Goal: Share content: Share content

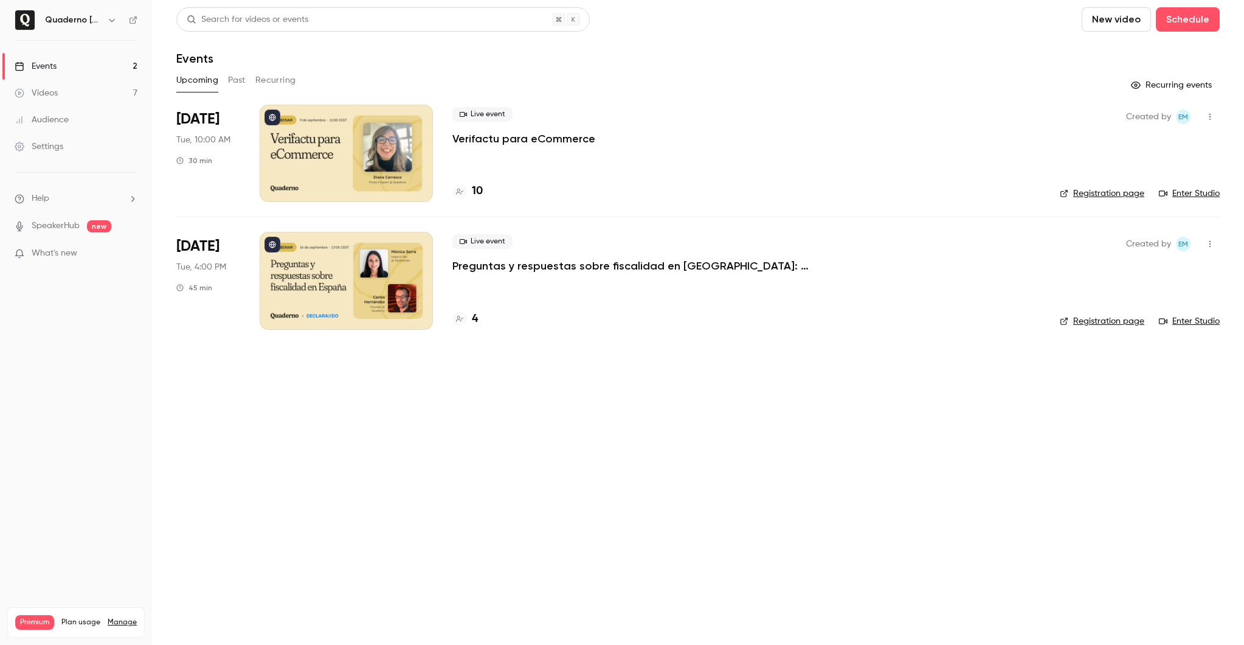
click at [57, 88] on div "Videos" at bounding box center [36, 93] width 43 height 12
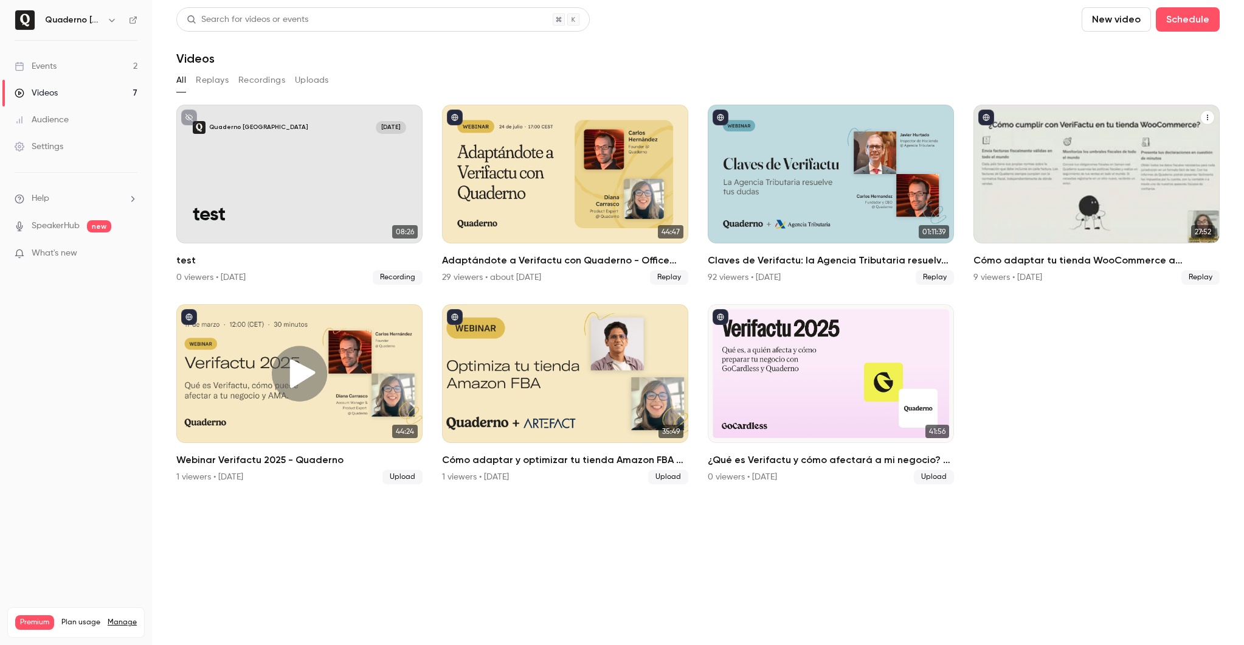
click at [1087, 136] on div "Cómo adaptar tu tienda WooCommerce a Verifactu" at bounding box center [1097, 174] width 246 height 139
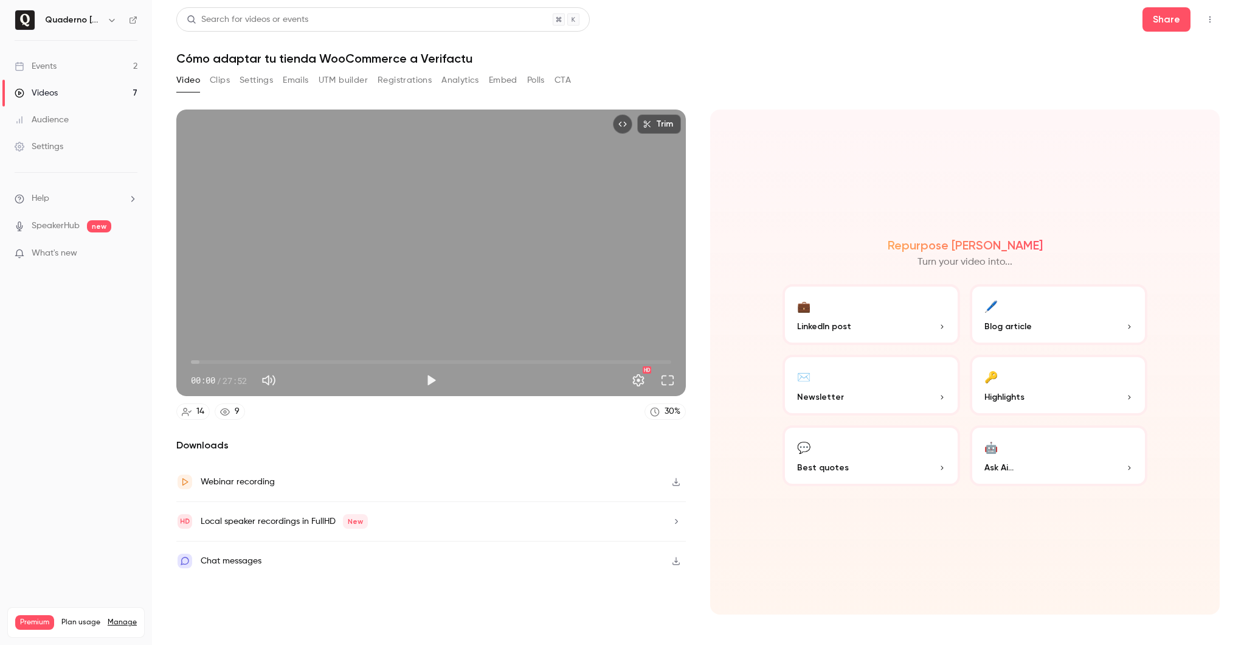
click at [485, 84] on div "Video Clips Settings Emails UTM builder Registrations Analytics Embed Polls CTA" at bounding box center [373, 80] width 395 height 19
click at [502, 82] on button "Embed" at bounding box center [503, 80] width 29 height 19
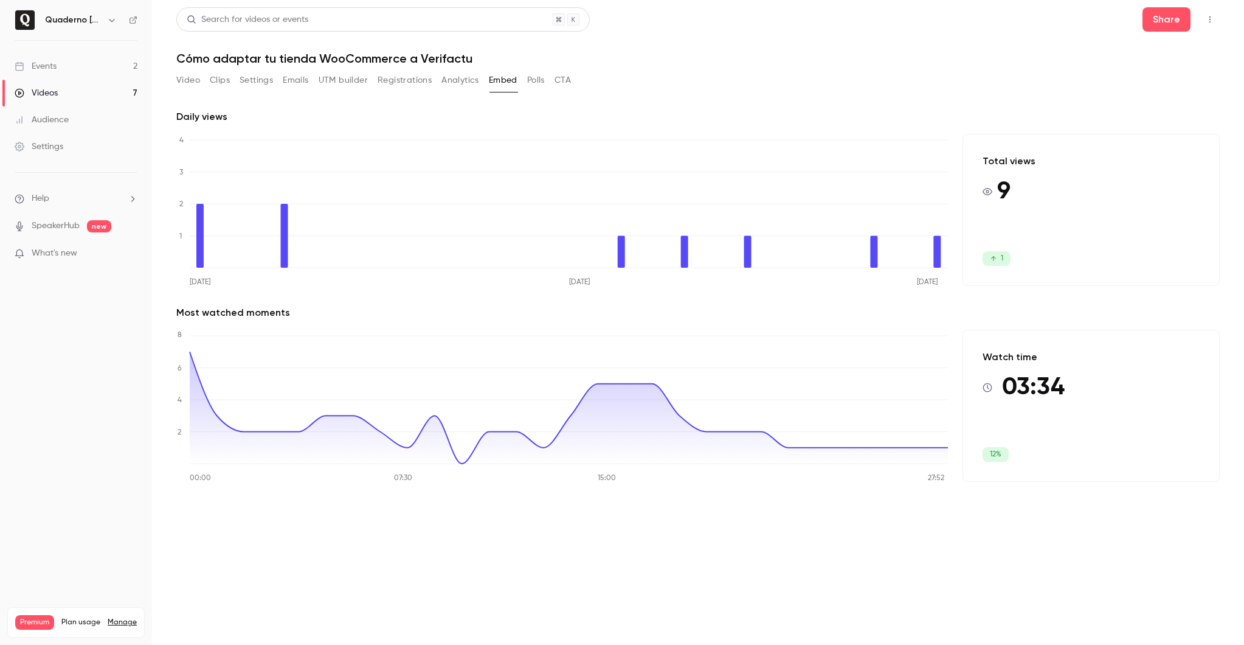
click at [1212, 21] on icon "Top Bar Actions" at bounding box center [1210, 19] width 10 height 9
click at [661, 60] on div at bounding box center [622, 322] width 1244 height 645
click at [395, 81] on button "Registrations" at bounding box center [405, 80] width 54 height 19
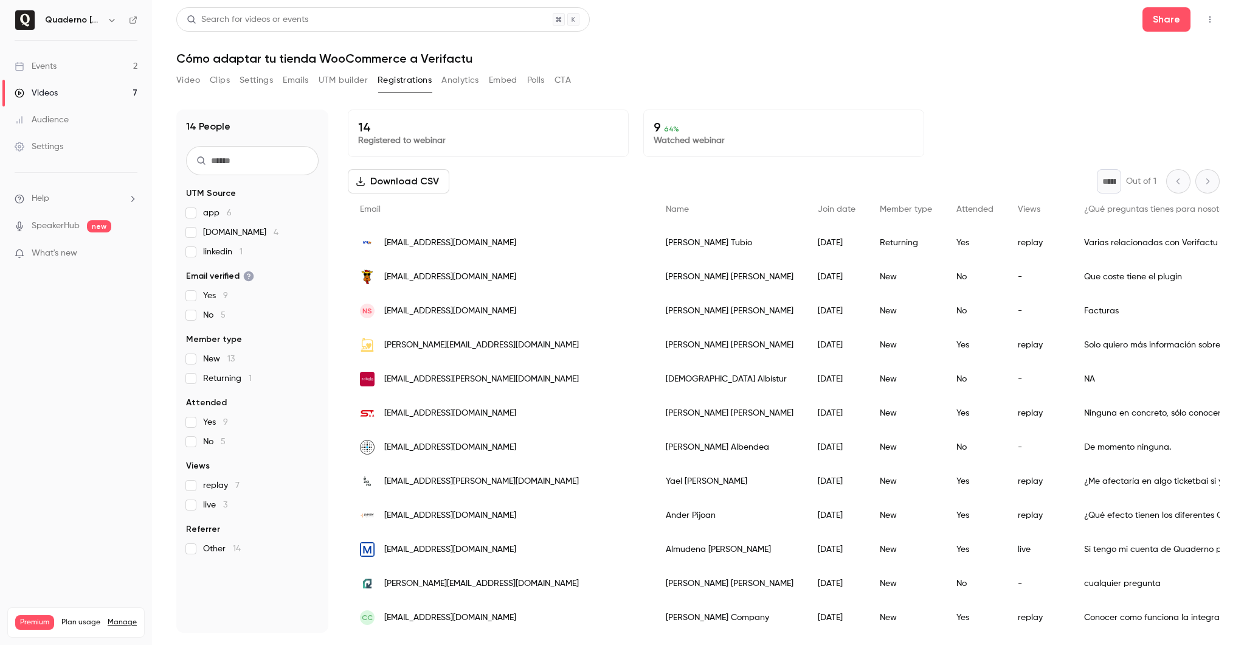
click at [1223, 19] on main "Search for videos or events Share Cómo adaptar tu tienda WooCommerce a Verifact…" at bounding box center [698, 322] width 1092 height 645
click at [1217, 20] on button "Top Bar Actions" at bounding box center [1209, 19] width 19 height 19
click at [974, 62] on div at bounding box center [622, 322] width 1244 height 645
click at [495, 81] on button "Embed" at bounding box center [503, 80] width 29 height 19
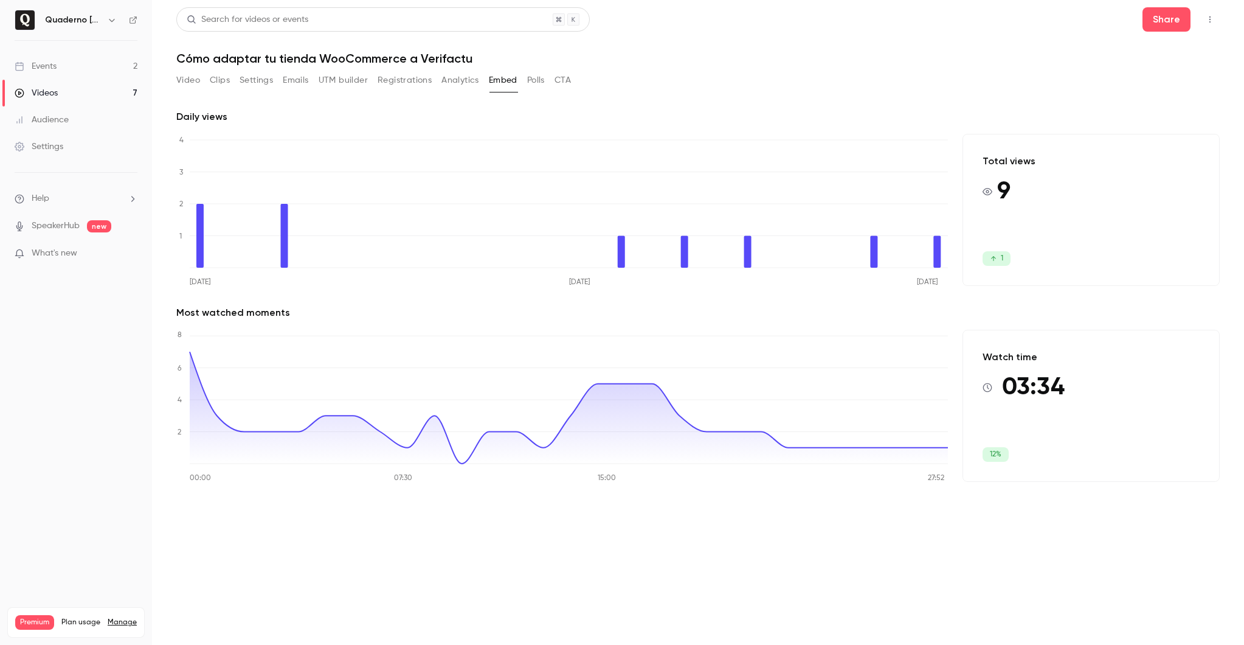
click at [531, 80] on button "Polls" at bounding box center [536, 80] width 18 height 19
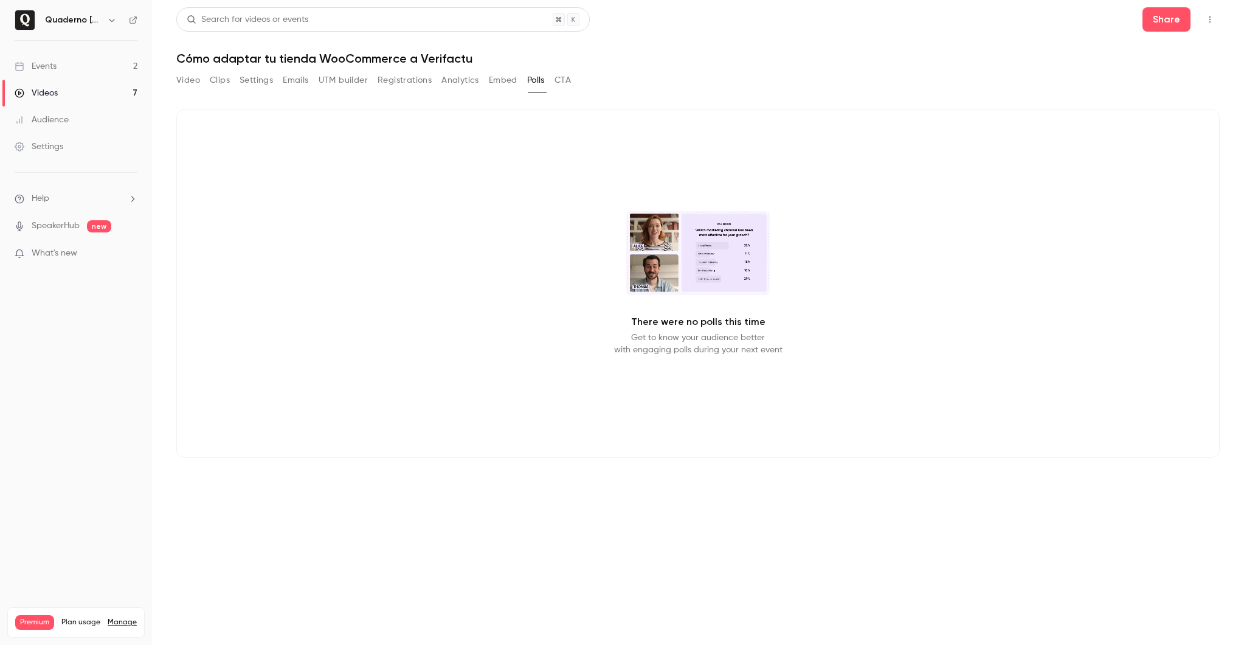
click at [568, 80] on button "CTA" at bounding box center [563, 80] width 16 height 19
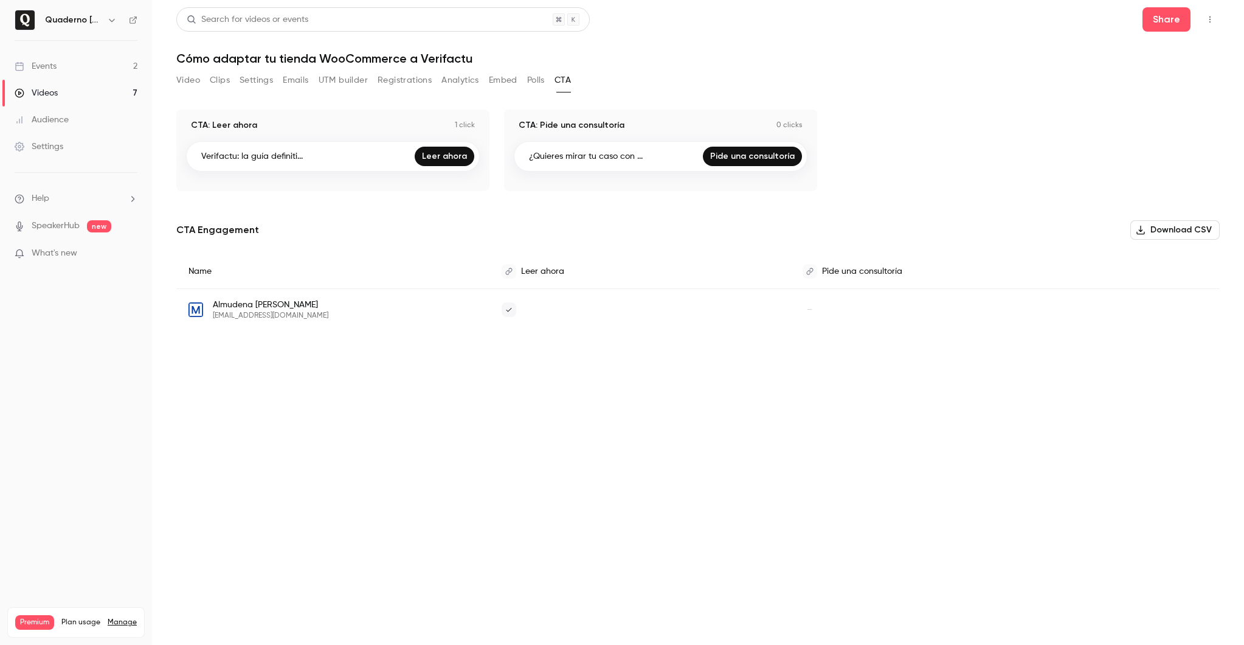
click at [191, 77] on button "Video" at bounding box center [188, 80] width 24 height 19
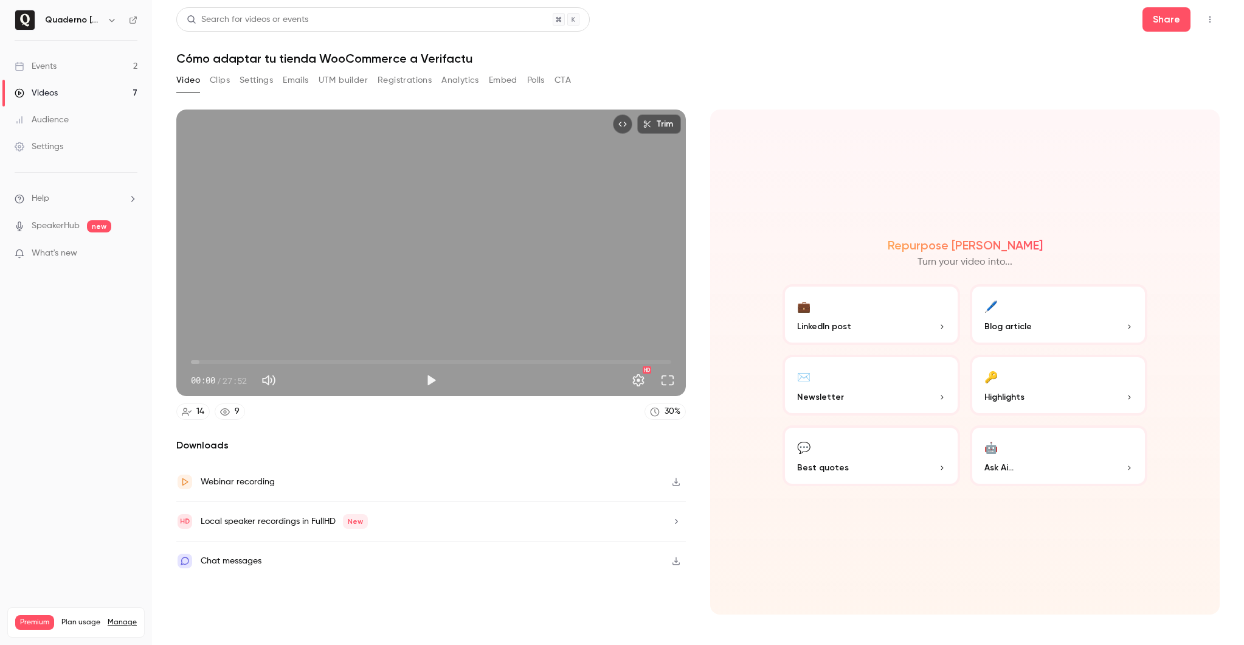
click at [217, 79] on button "Clips" at bounding box center [220, 80] width 20 height 19
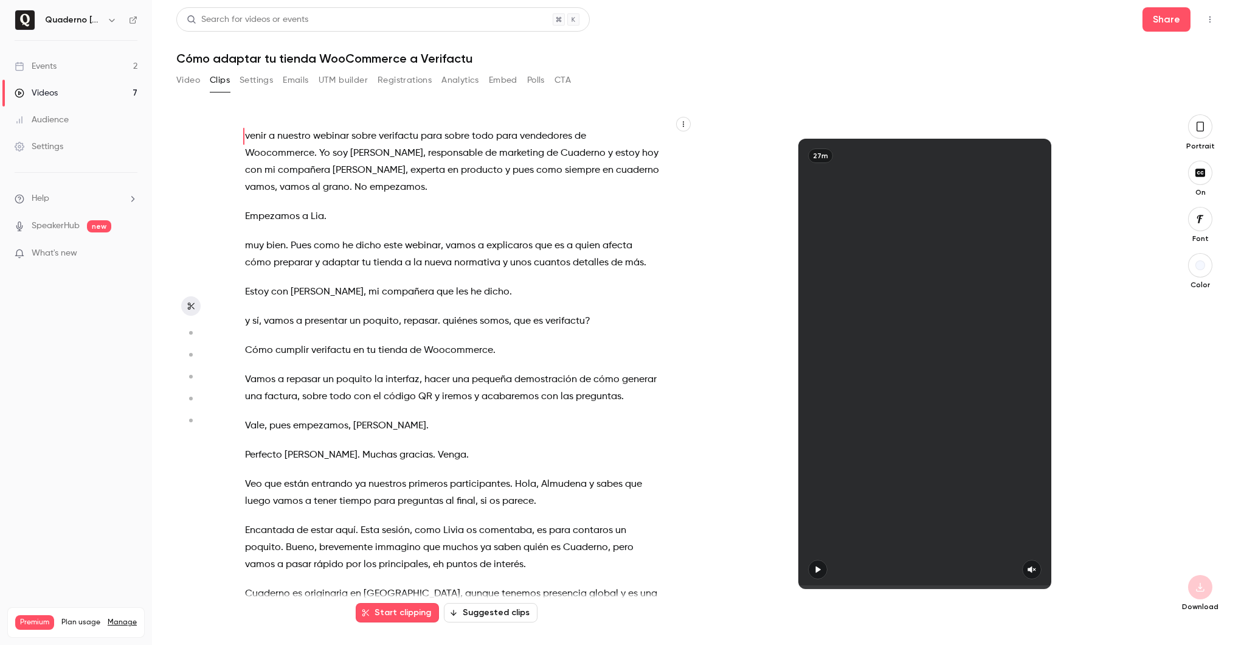
click at [253, 79] on button "Settings" at bounding box center [256, 80] width 33 height 19
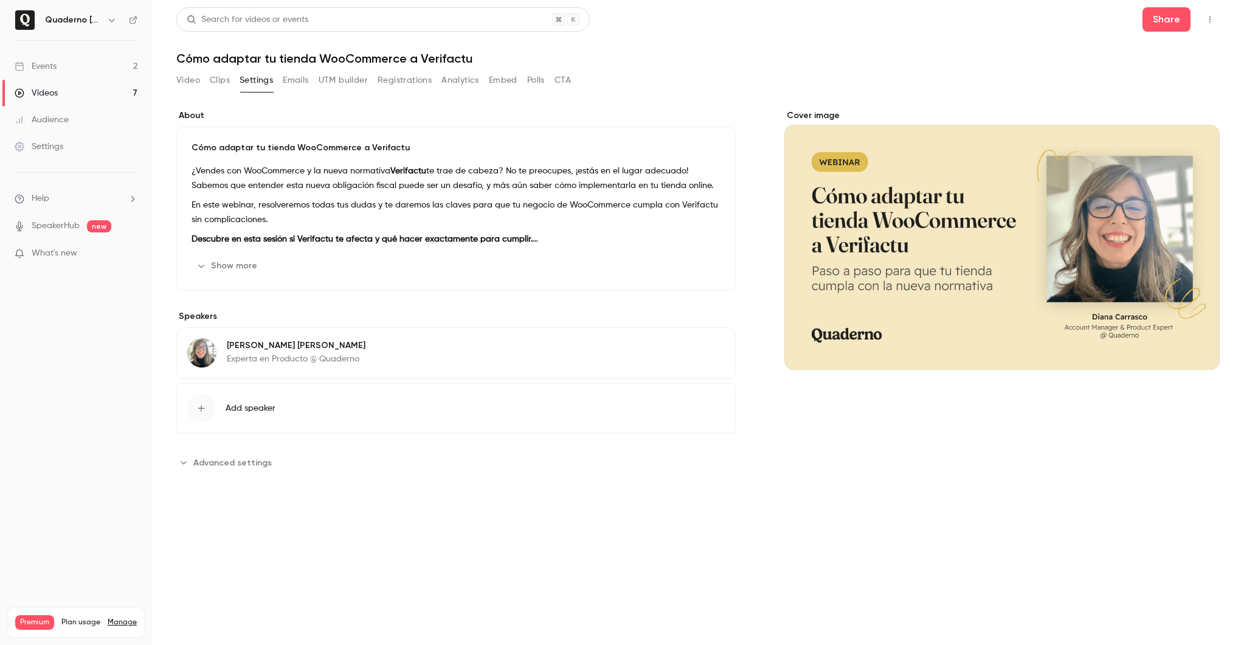
click at [224, 81] on button "Clips" at bounding box center [220, 80] width 20 height 19
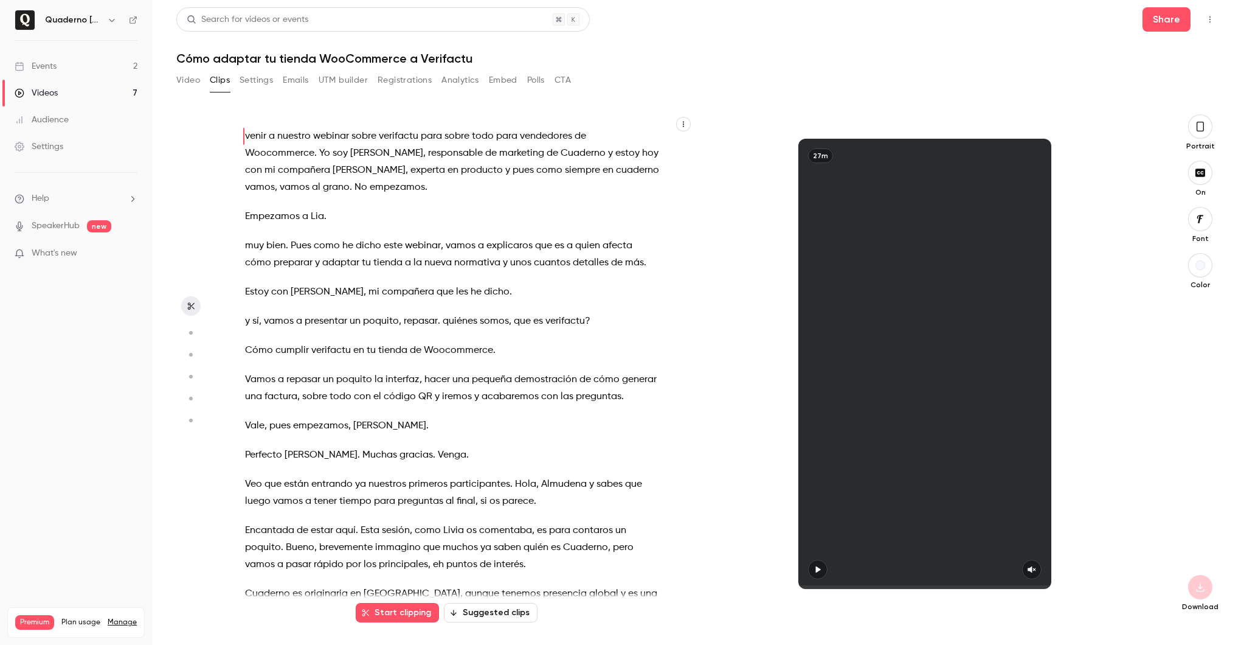
click at [306, 78] on button "Emails" at bounding box center [296, 80] width 26 height 19
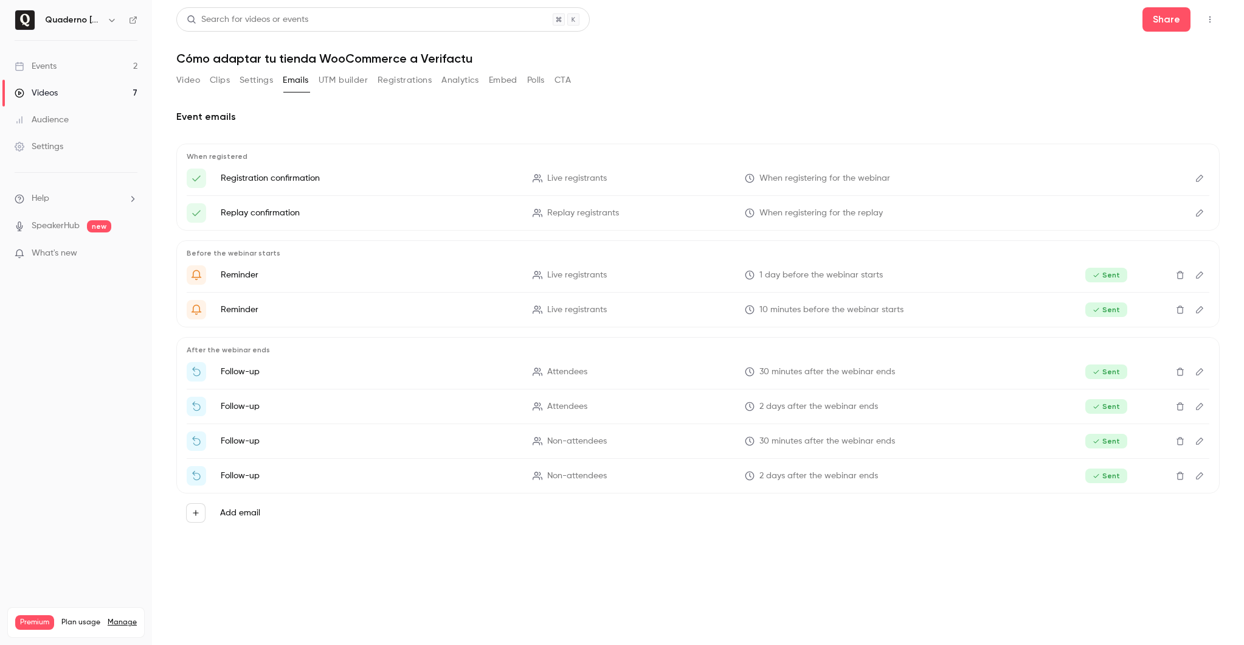
click at [338, 79] on button "UTM builder" at bounding box center [343, 80] width 49 height 19
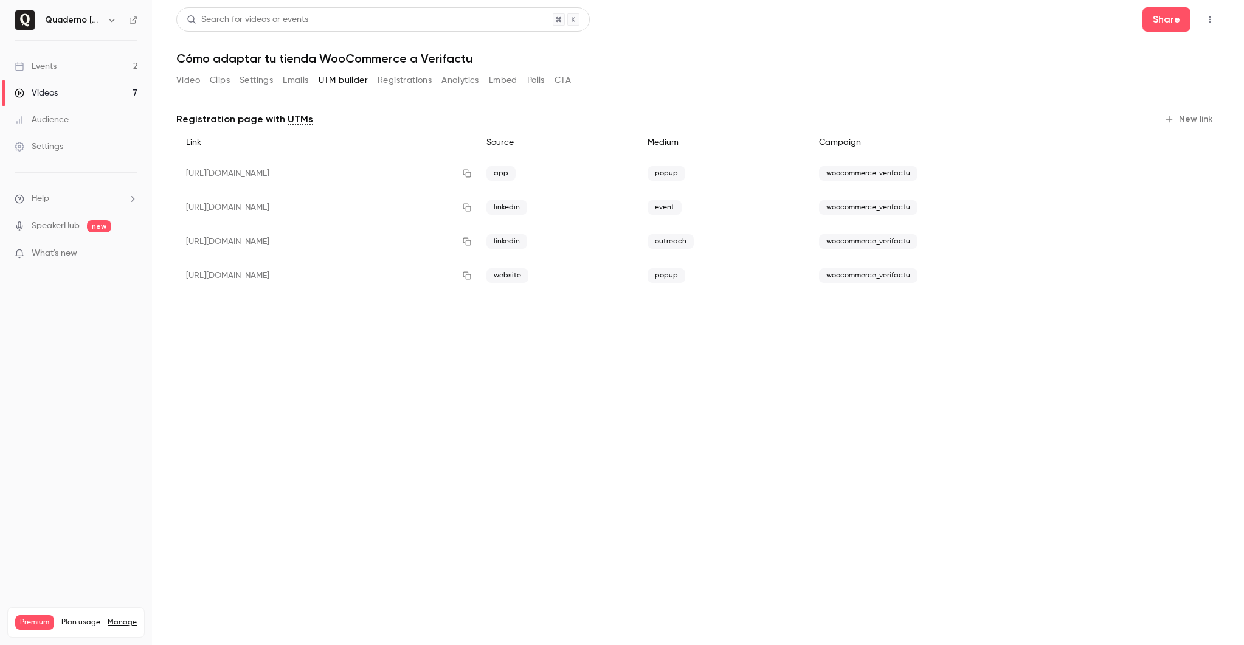
click at [383, 76] on button "Registrations" at bounding box center [405, 80] width 54 height 19
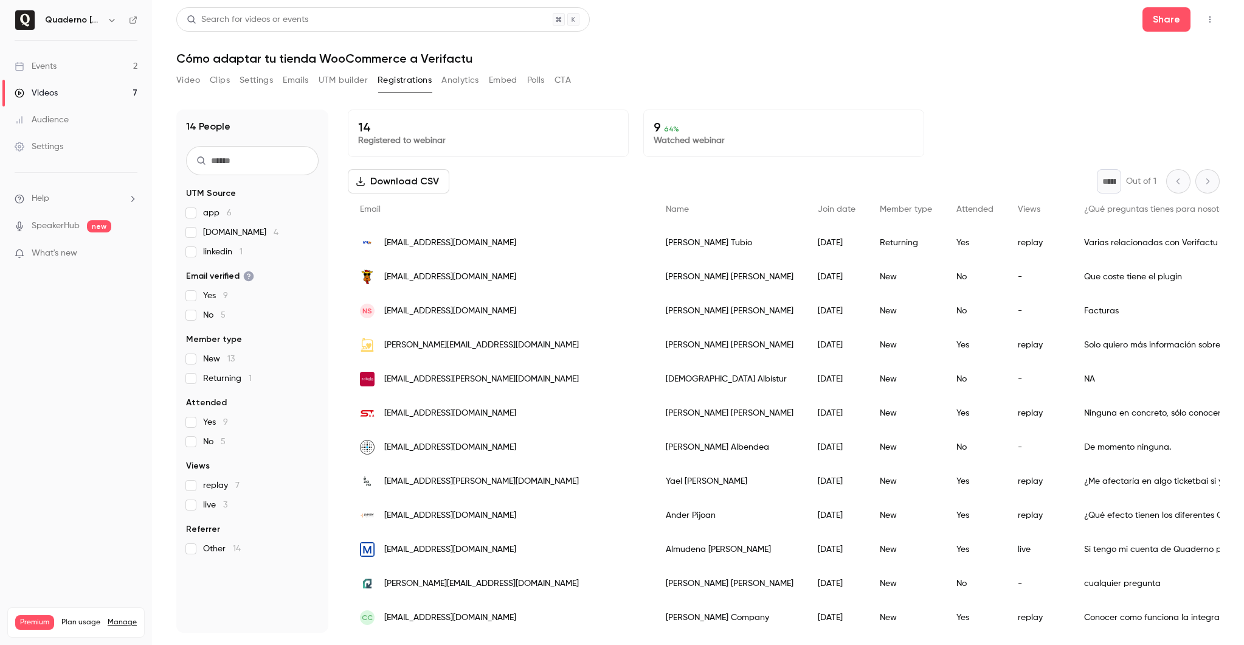
click at [469, 75] on button "Analytics" at bounding box center [460, 80] width 38 height 19
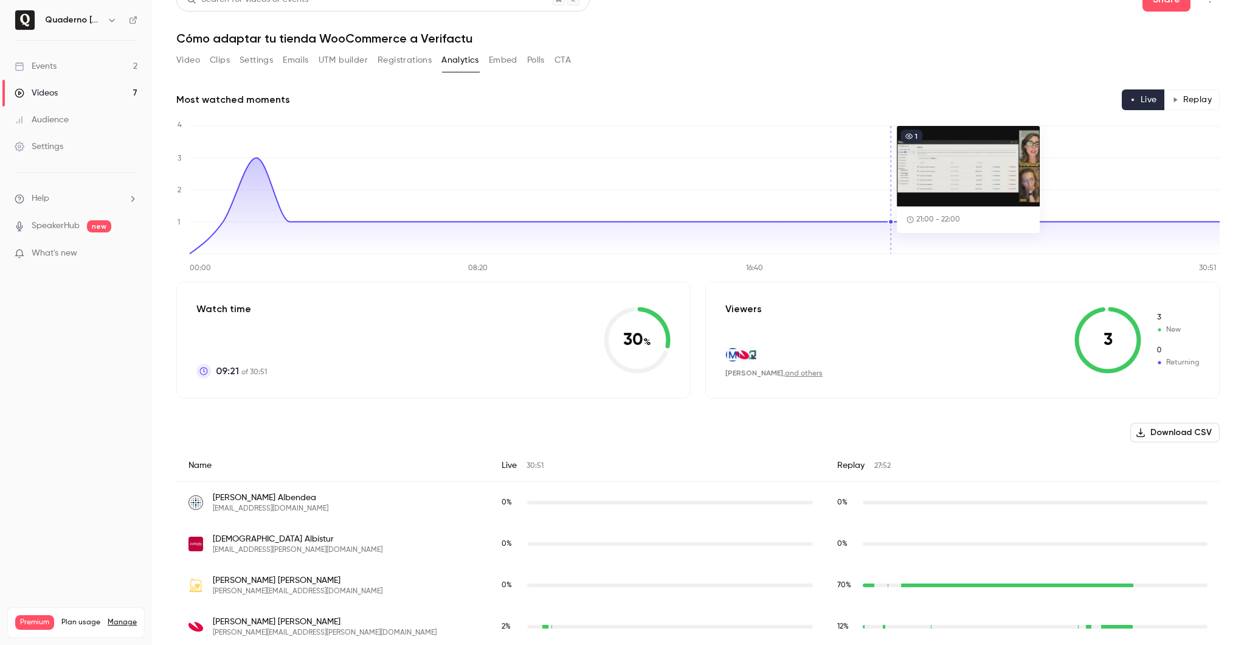
scroll to position [27, 0]
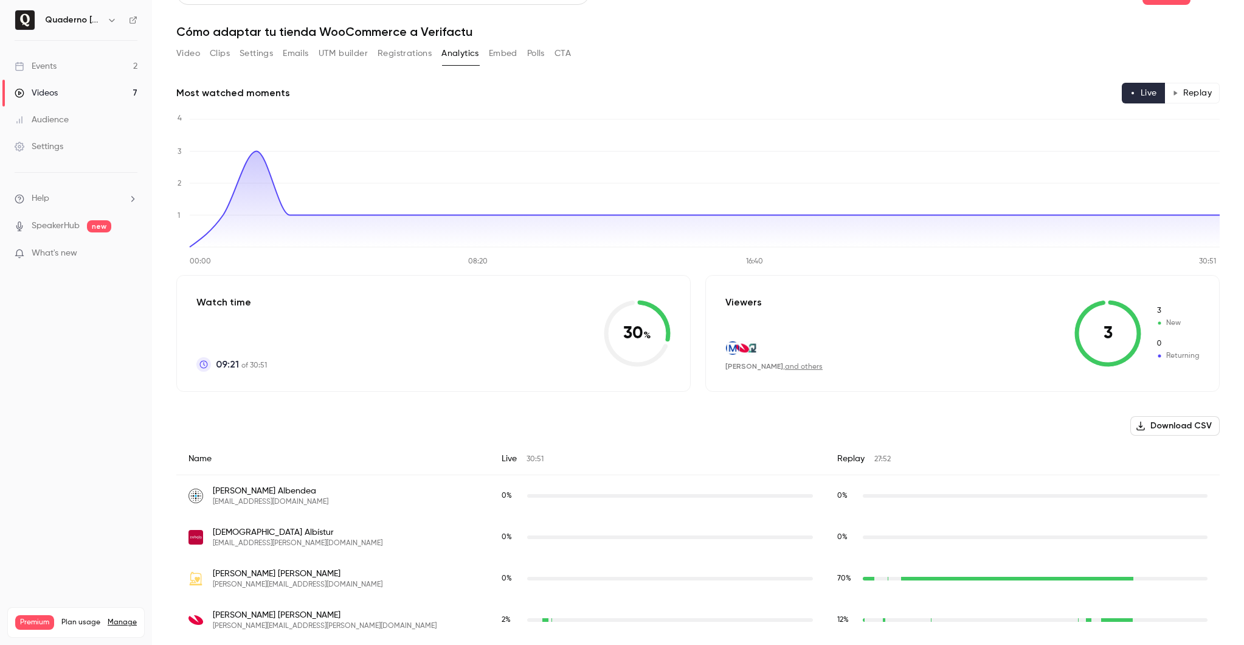
click at [1191, 93] on button "Replay" at bounding box center [1192, 93] width 55 height 21
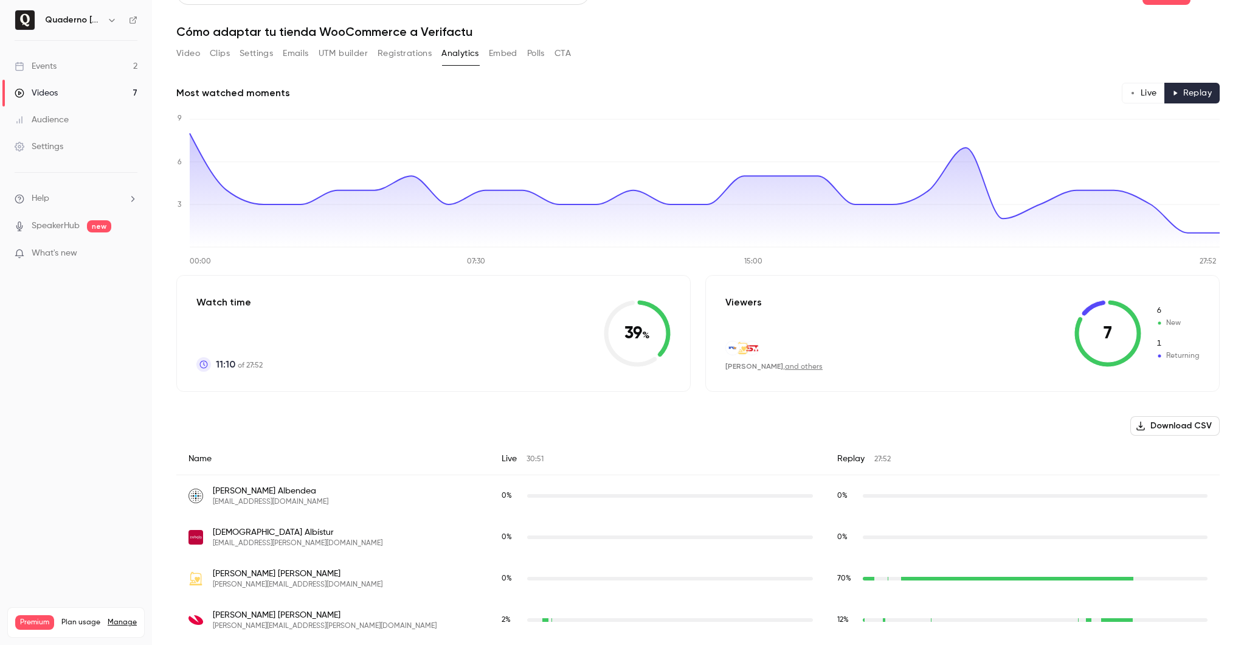
click at [1143, 94] on button "Live" at bounding box center [1143, 93] width 43 height 21
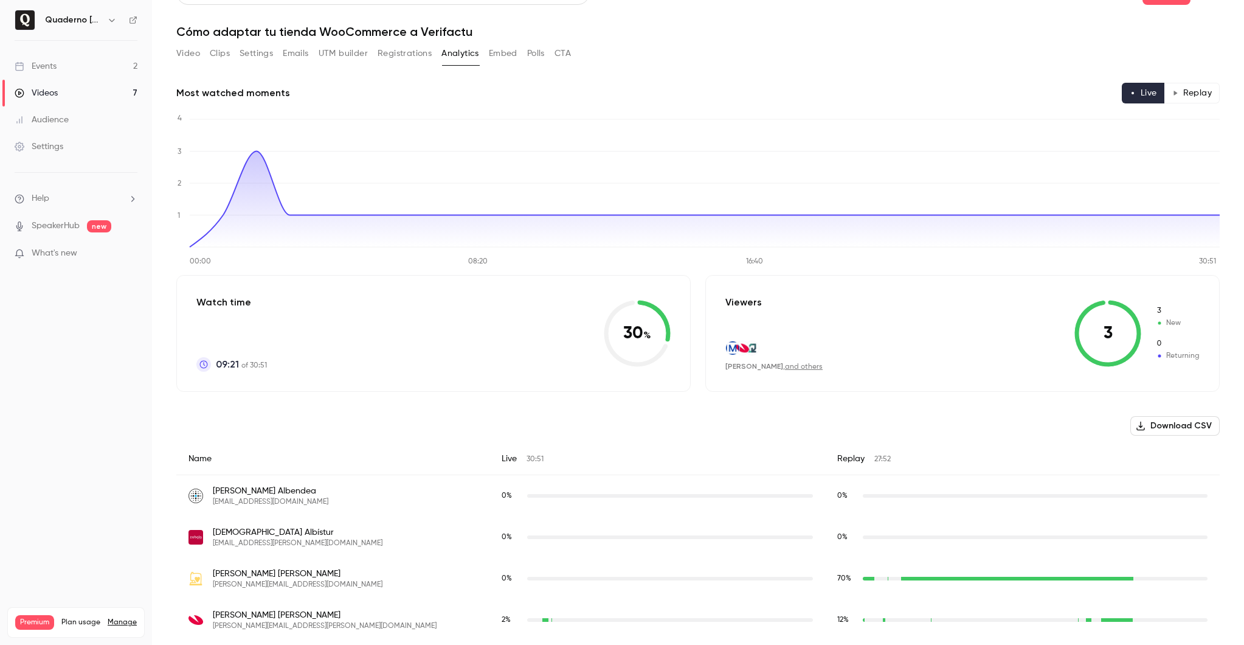
scroll to position [0, 0]
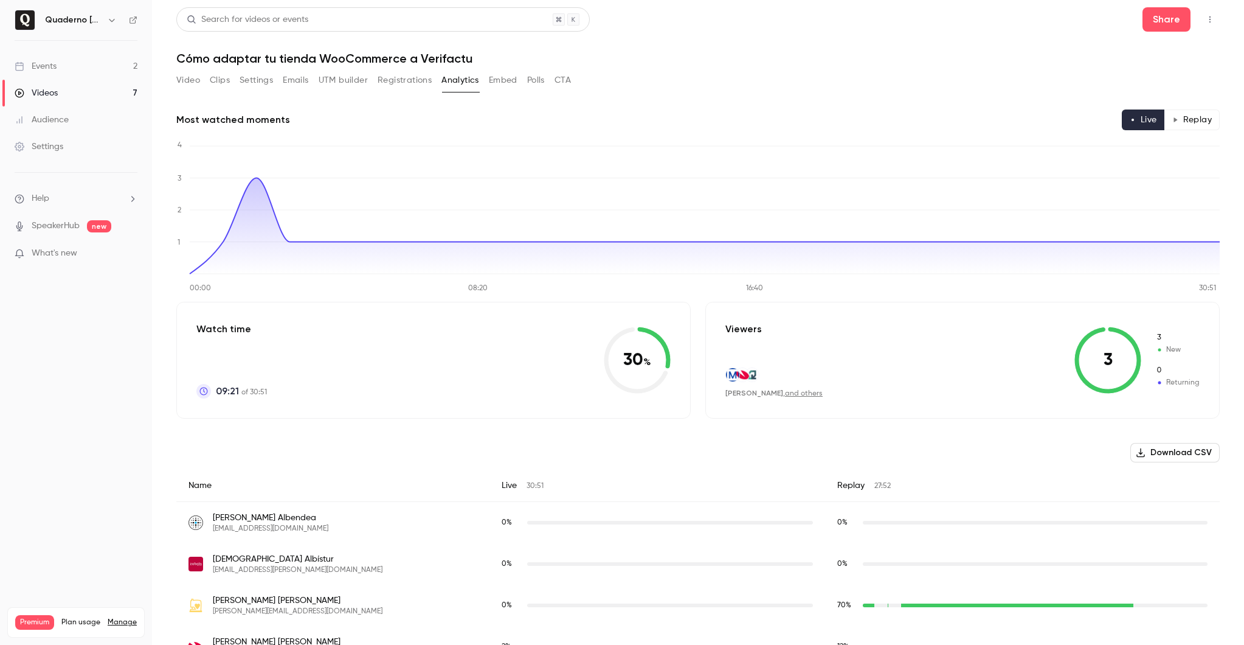
click at [512, 87] on button "Embed" at bounding box center [503, 80] width 29 height 19
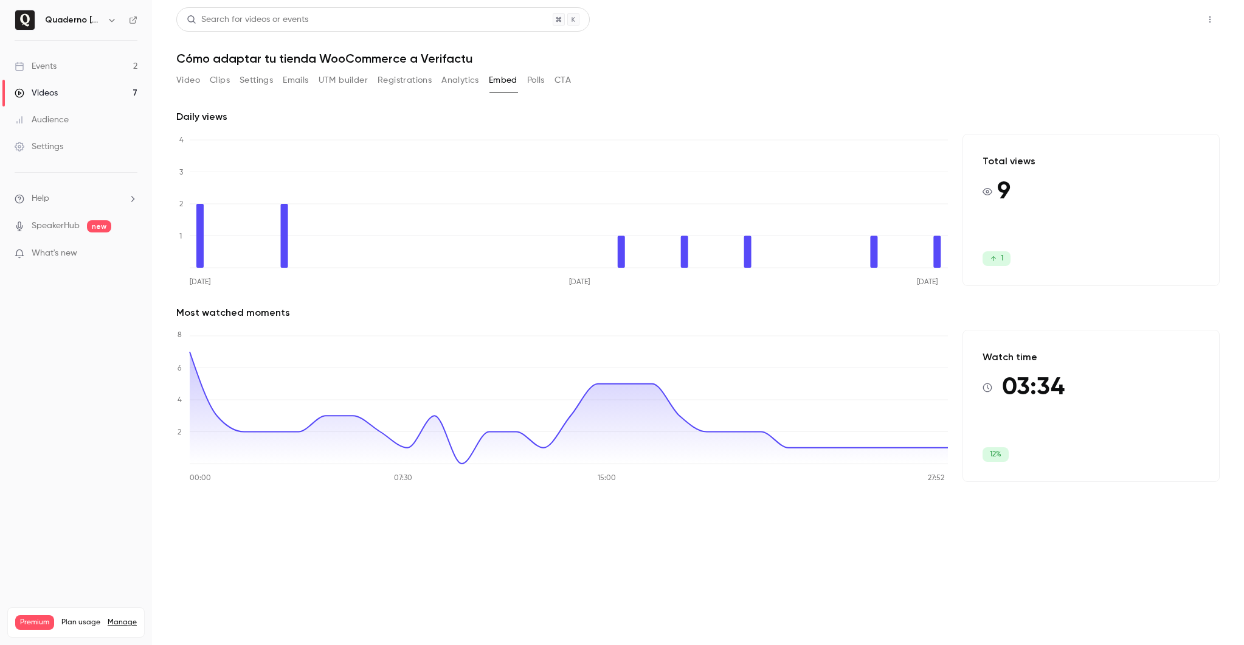
click at [1171, 20] on button "Share" at bounding box center [1167, 19] width 48 height 24
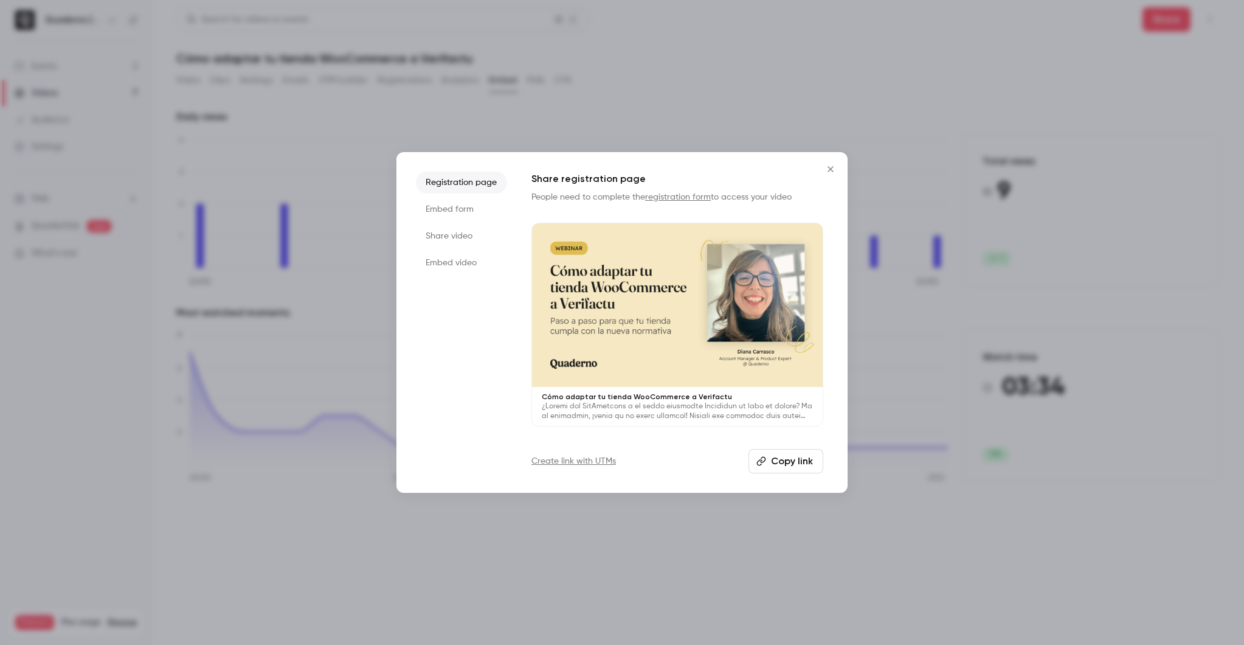
click at [459, 209] on li "Embed form" at bounding box center [461, 209] width 91 height 22
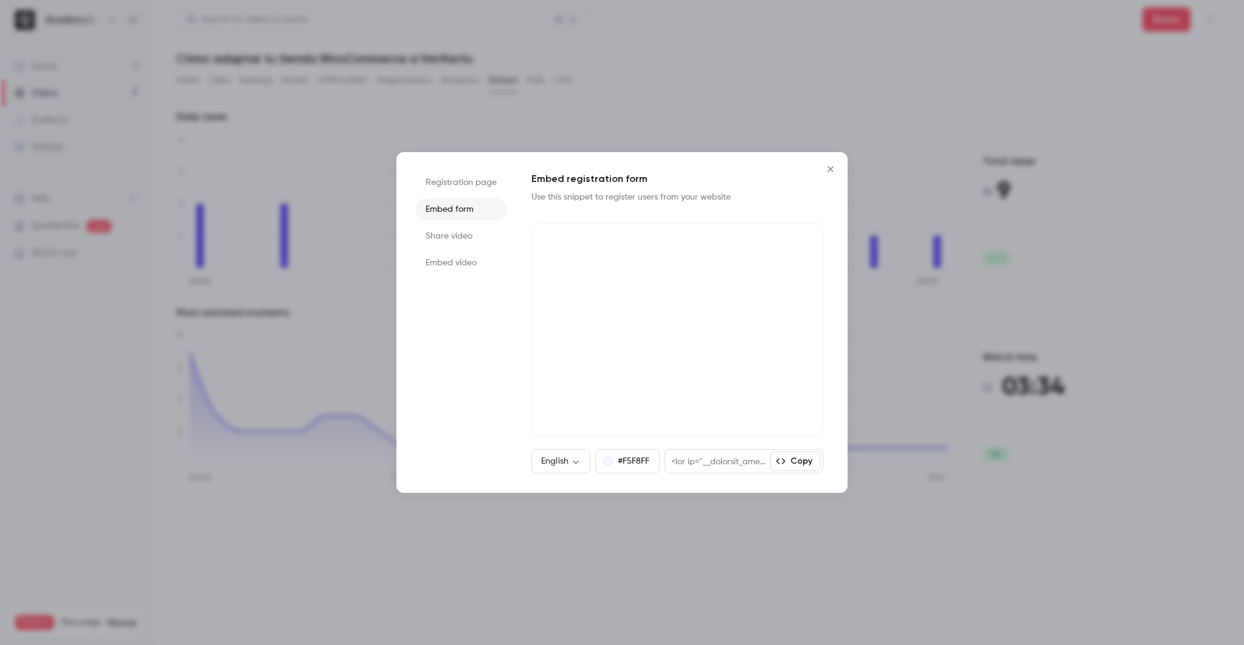
click at [455, 239] on li "Share video" at bounding box center [461, 236] width 91 height 22
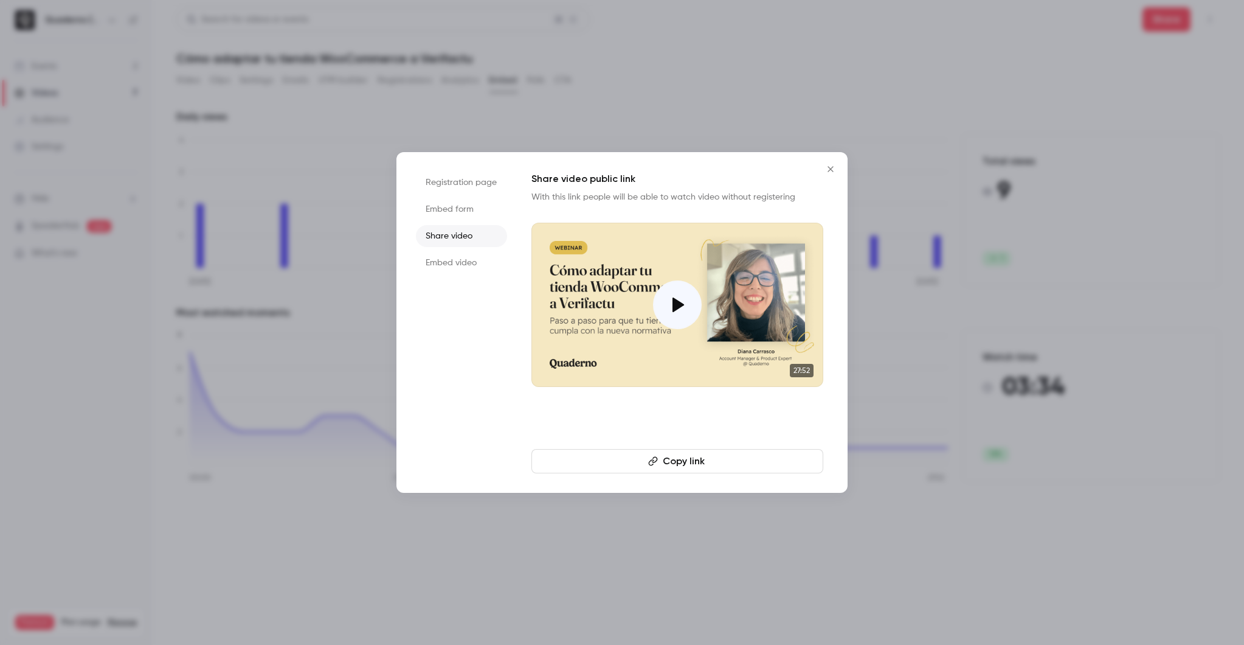
click at [455, 265] on li "Embed video" at bounding box center [461, 263] width 91 height 22
click at [714, 463] on button "Copy embed code" at bounding box center [677, 461] width 292 height 24
click at [778, 71] on div at bounding box center [622, 322] width 1244 height 645
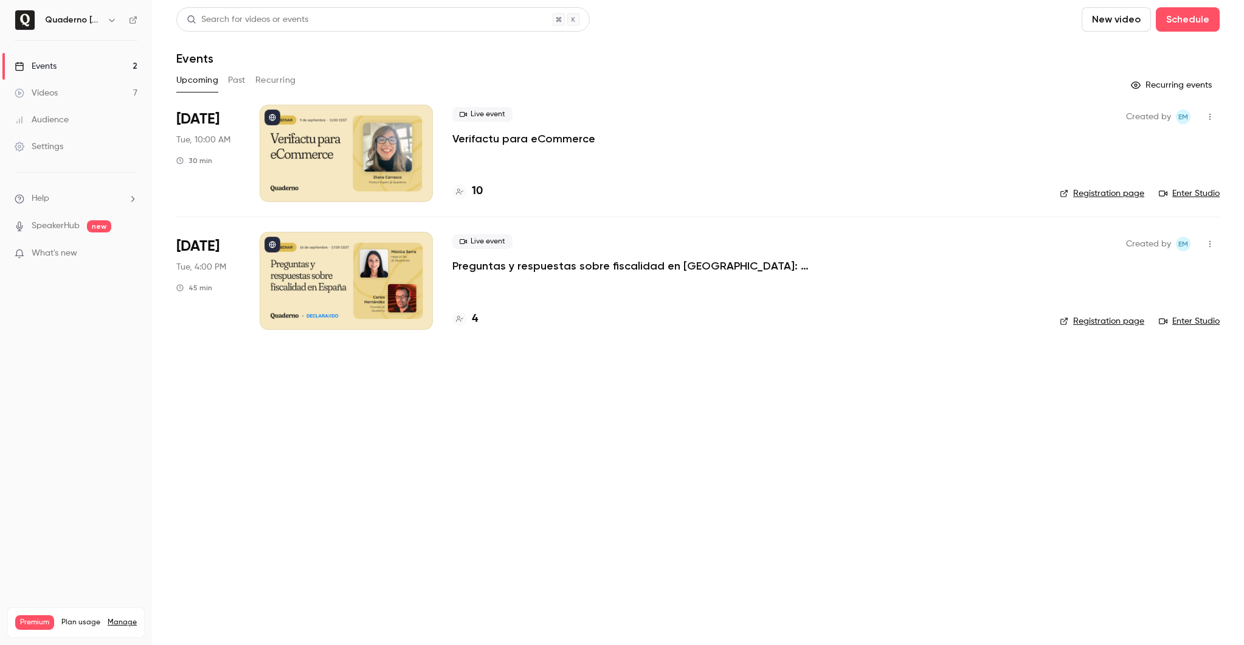
click at [357, 153] on div at bounding box center [346, 153] width 173 height 97
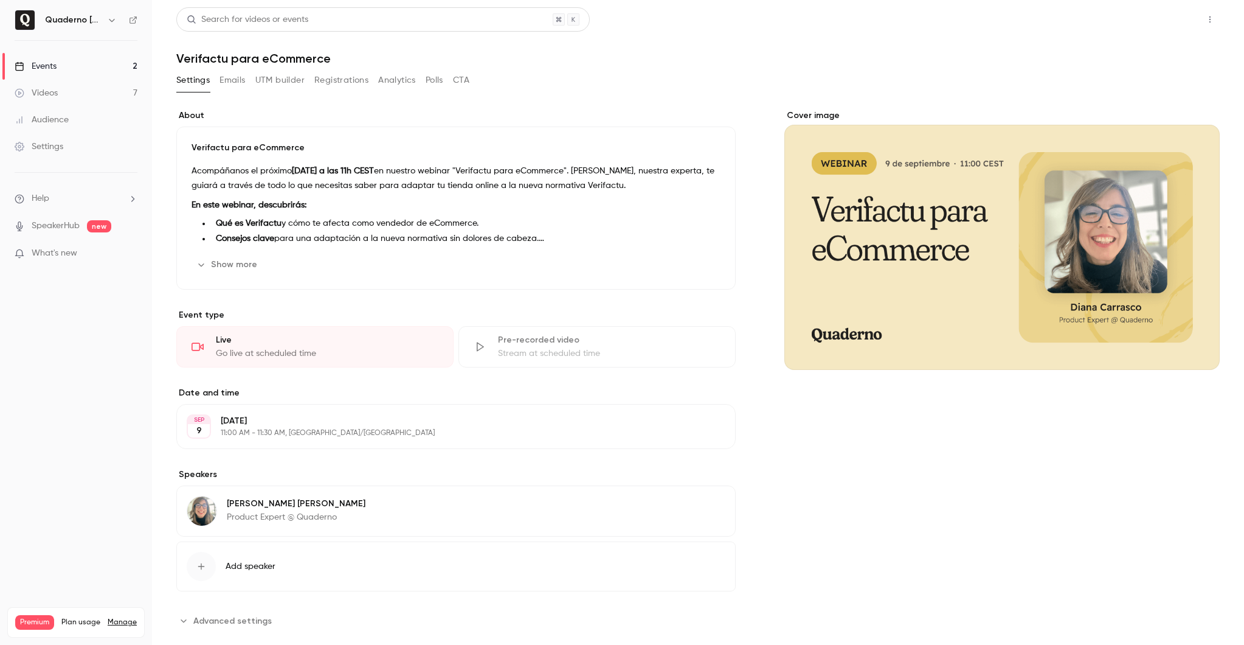
click at [1172, 17] on button "Share" at bounding box center [1167, 19] width 48 height 24
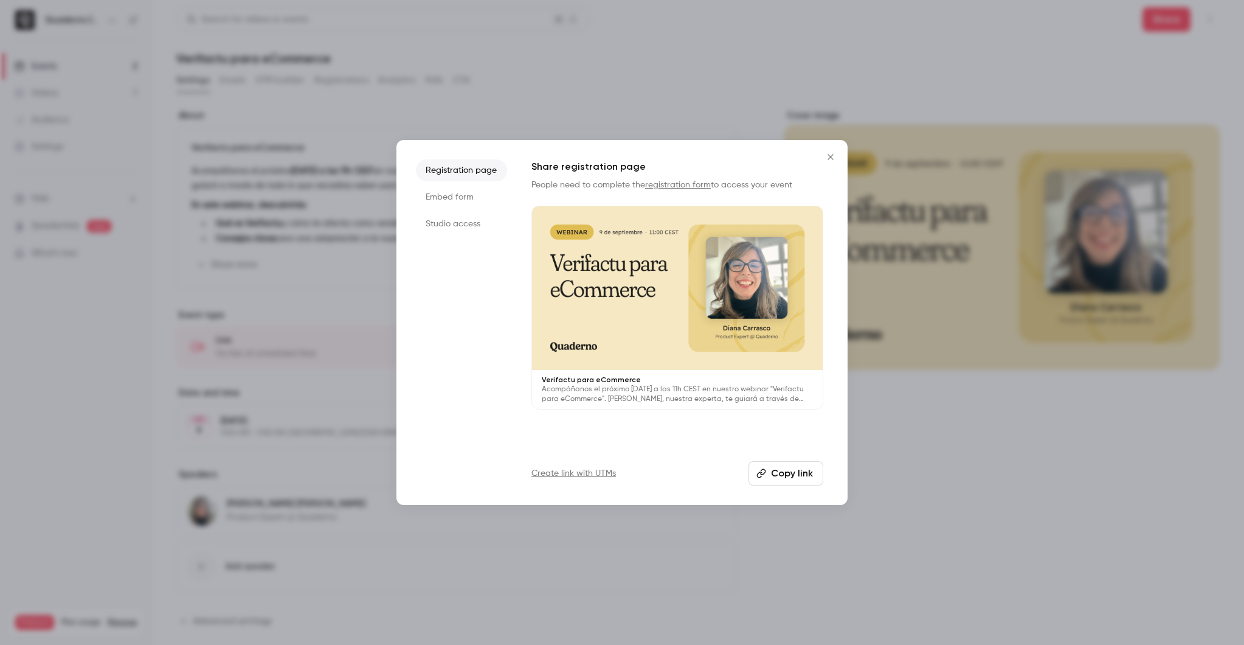
click at [777, 479] on button "Copy link" at bounding box center [786, 473] width 75 height 24
click at [462, 198] on li "Embed form" at bounding box center [461, 197] width 91 height 22
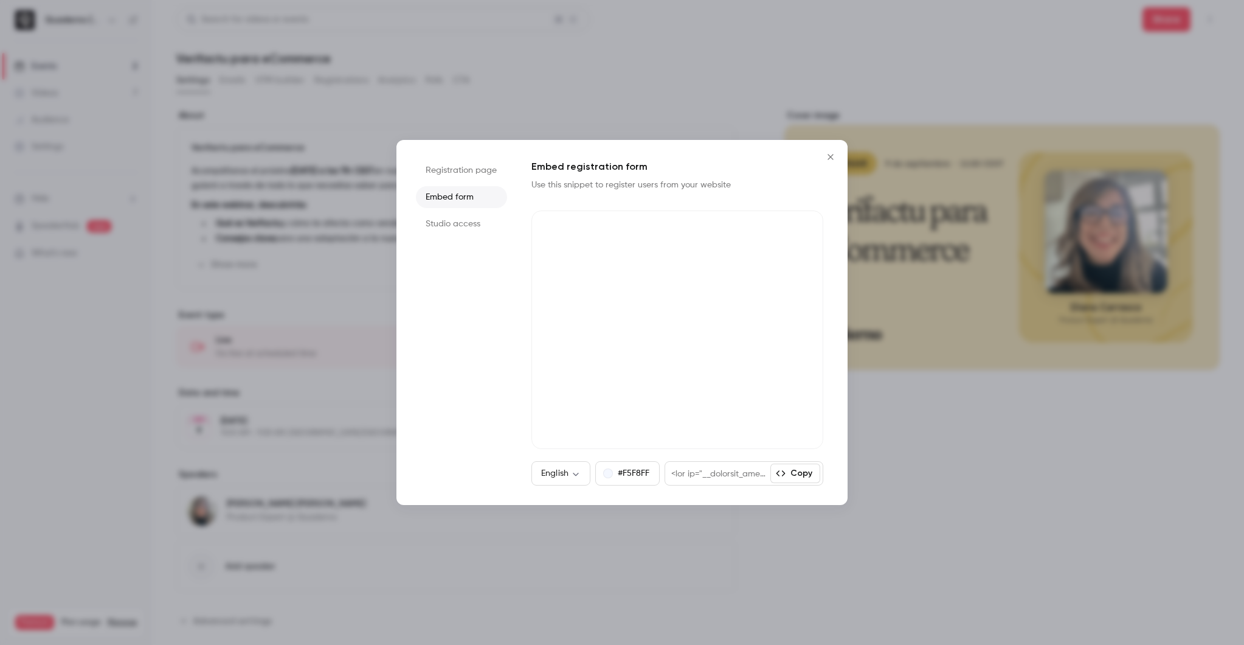
click at [466, 164] on li "Registration page" at bounding box center [461, 170] width 91 height 22
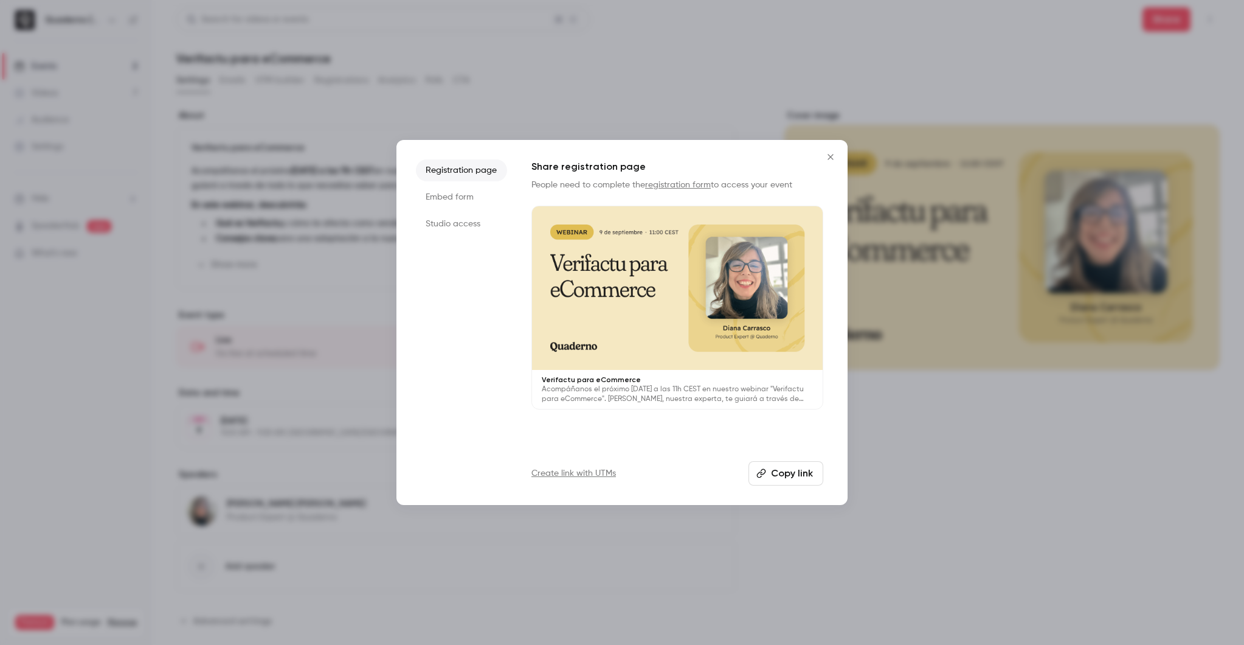
click at [694, 294] on div at bounding box center [677, 288] width 291 height 164
click at [809, 471] on button "Copy link" at bounding box center [786, 473] width 75 height 24
click at [452, 222] on li "Studio access" at bounding box center [461, 224] width 91 height 22
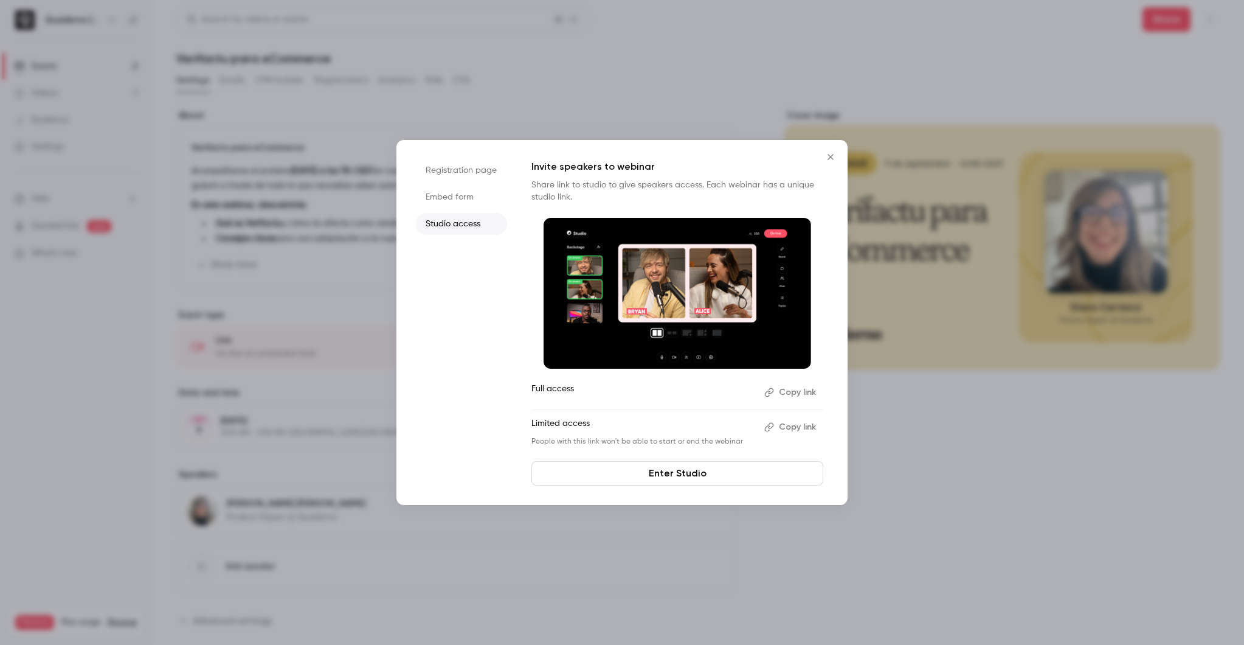
click at [827, 156] on icon "Close" at bounding box center [830, 157] width 15 height 10
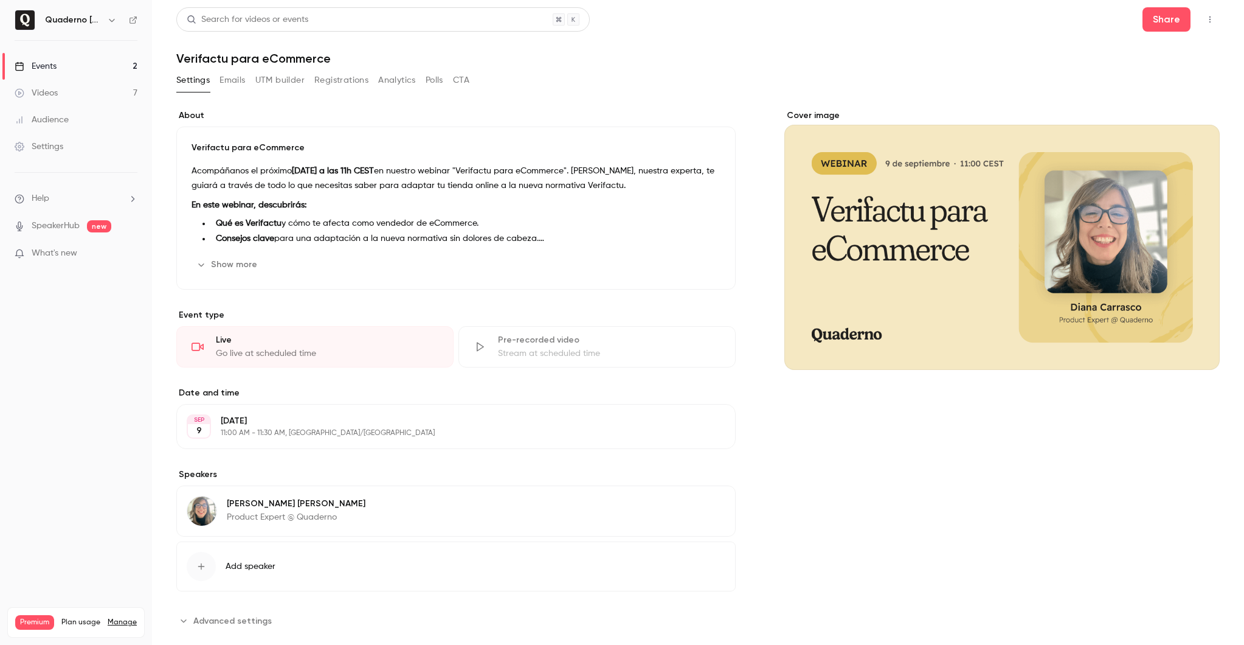
click at [28, 66] on div "Events" at bounding box center [36, 66] width 42 height 12
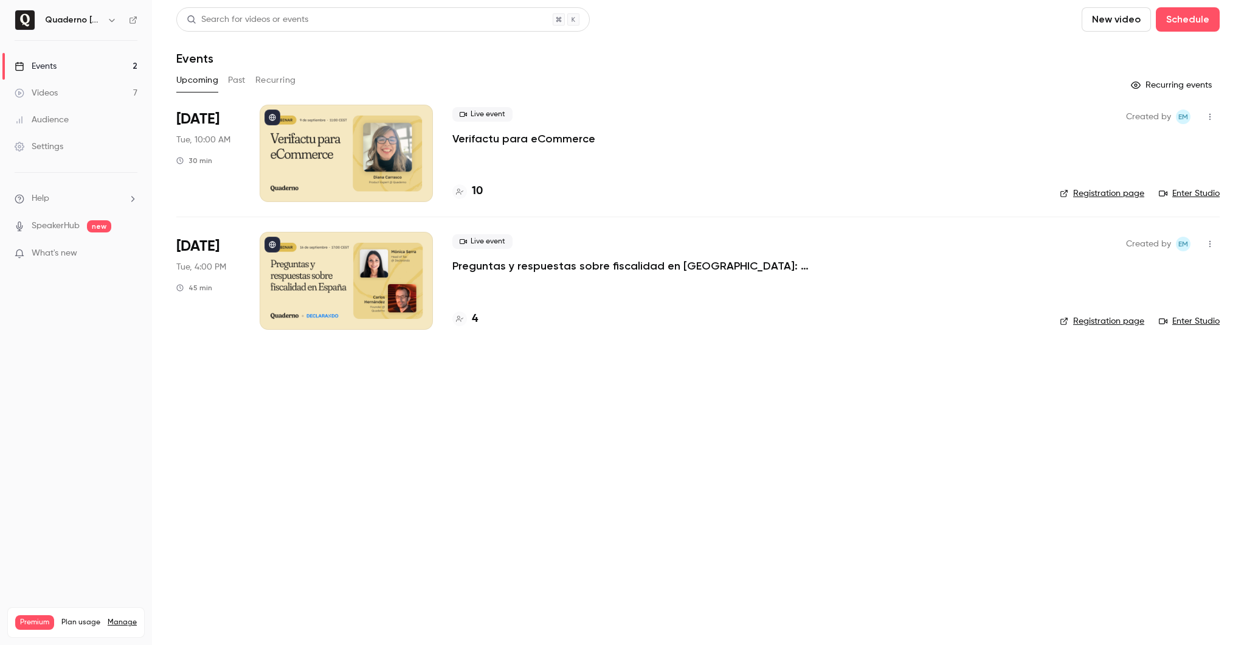
click at [331, 149] on div at bounding box center [346, 153] width 173 height 97
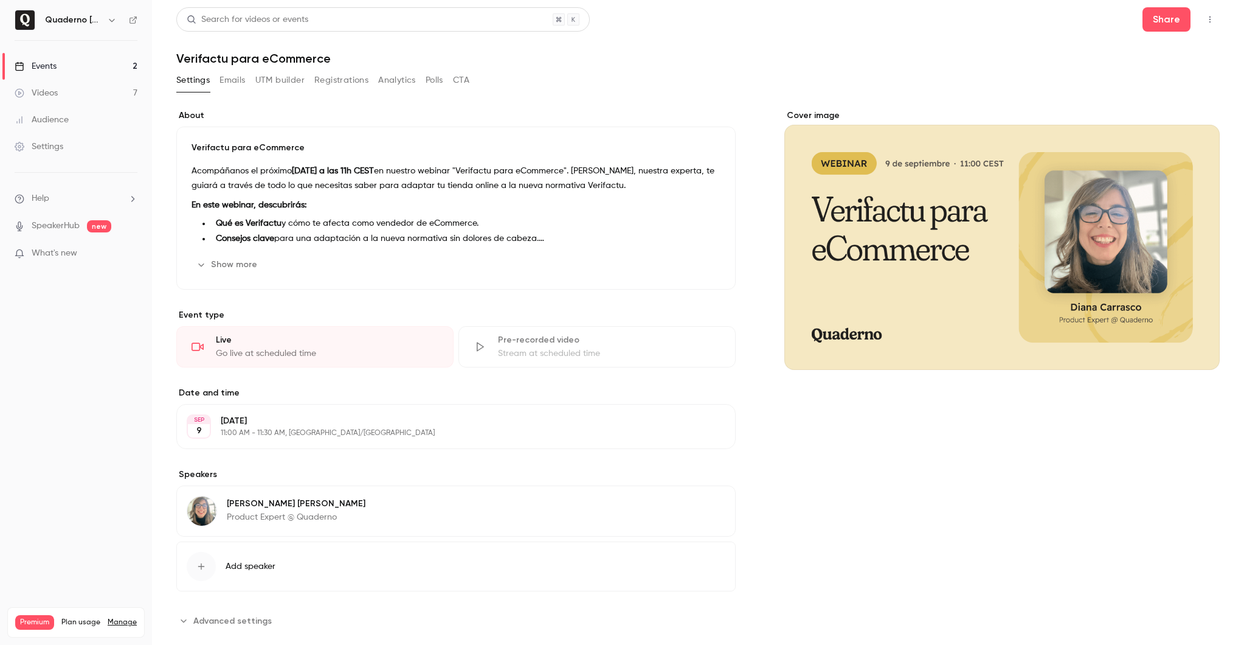
click at [345, 78] on button "Registrations" at bounding box center [341, 80] width 54 height 19
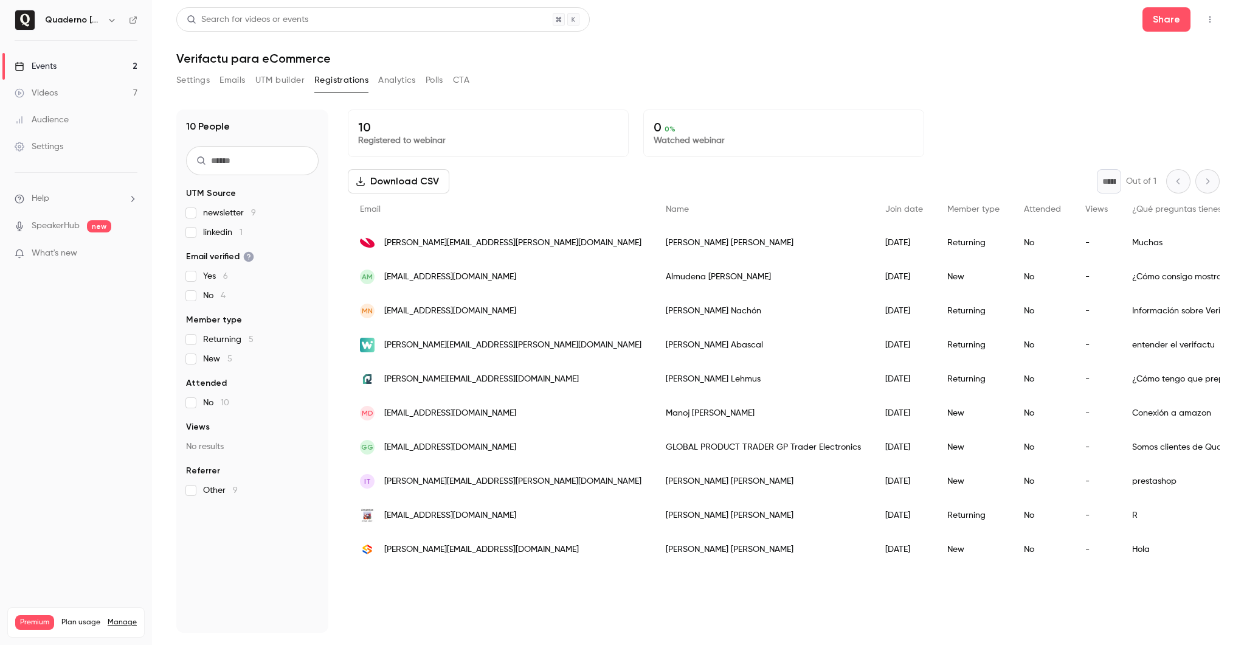
click at [72, 85] on link "Videos 7" at bounding box center [76, 93] width 152 height 27
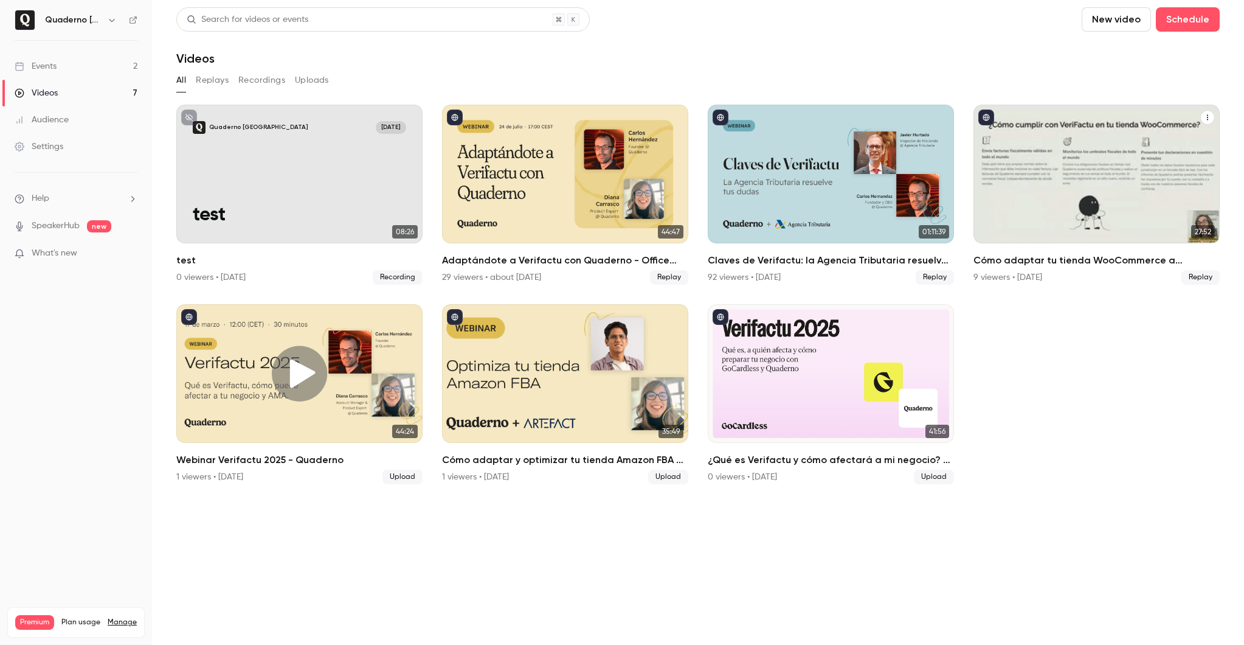
click at [989, 167] on div "Cómo adaptar tu tienda WooCommerce a Verifactu" at bounding box center [1097, 174] width 246 height 139
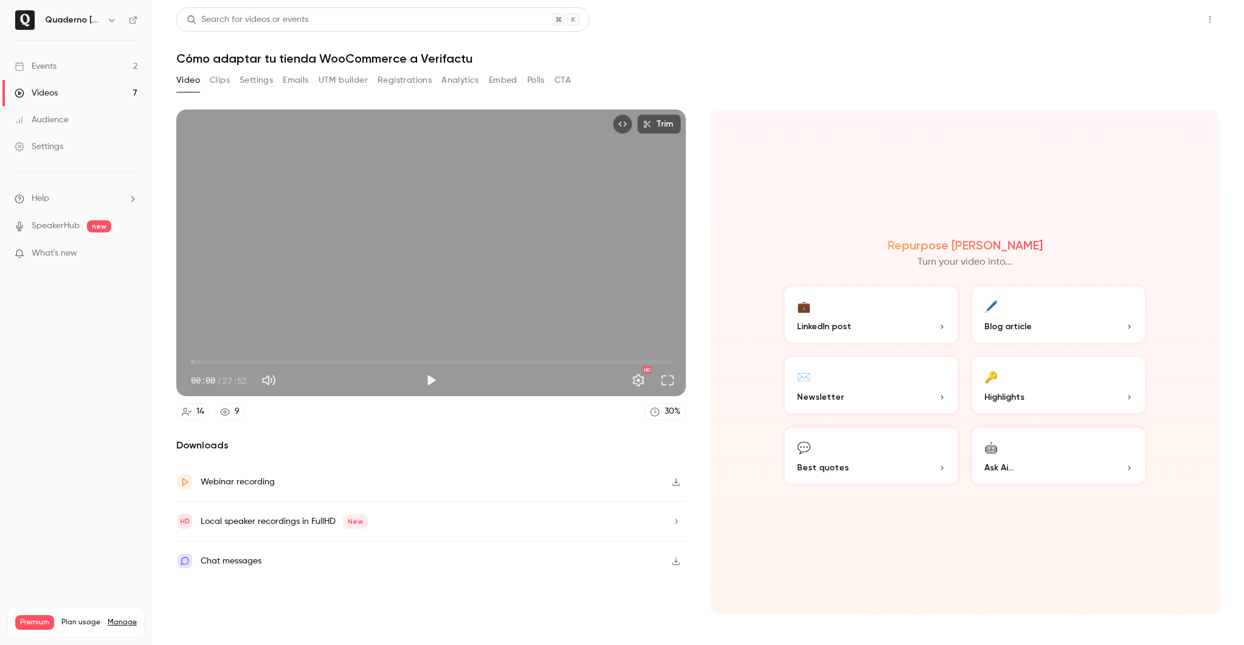
click at [1165, 24] on button "Share" at bounding box center [1167, 19] width 48 height 24
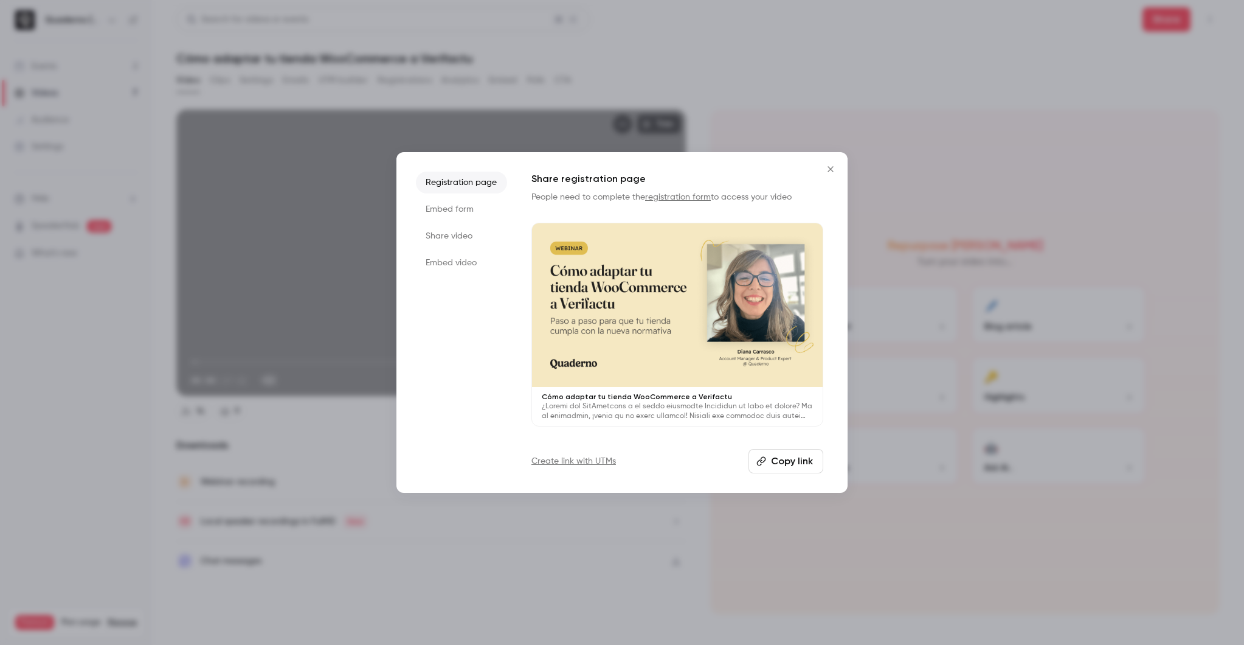
click at [421, 243] on li "Share video" at bounding box center [461, 236] width 91 height 22
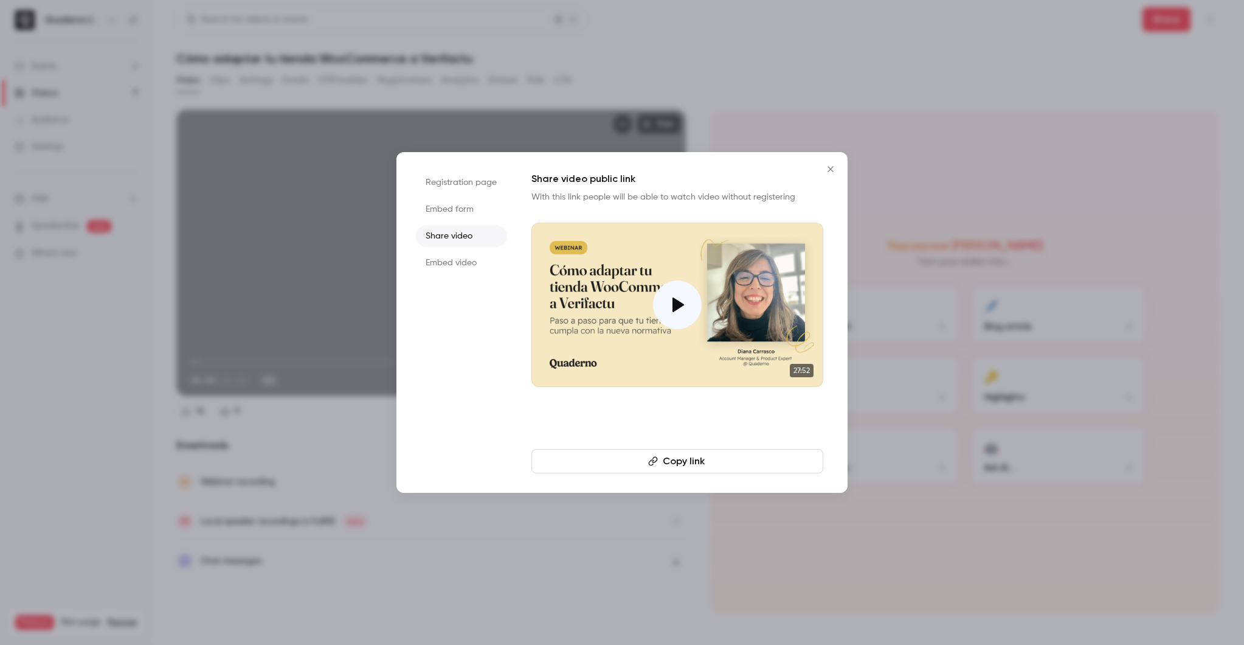
click at [464, 184] on li "Registration page" at bounding box center [461, 182] width 91 height 22
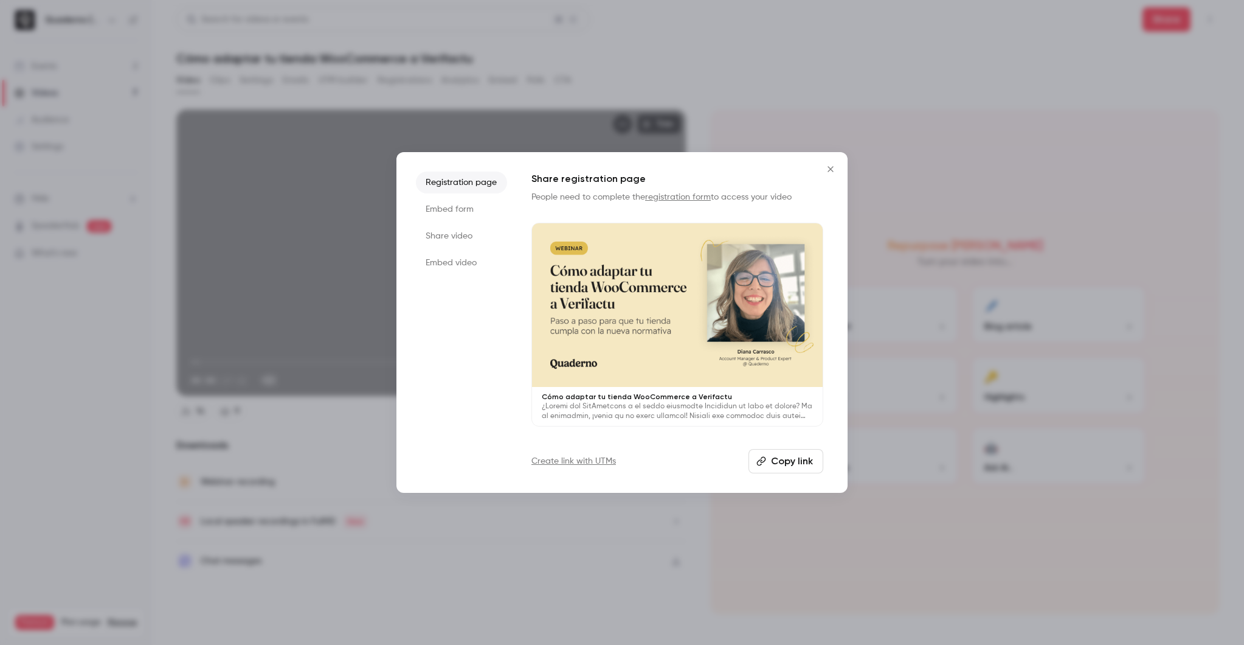
click at [463, 198] on ul "Registration page Embed form Share video Embed video" at bounding box center [461, 322] width 91 height 302
click at [457, 209] on li "Embed form" at bounding box center [461, 209] width 91 height 22
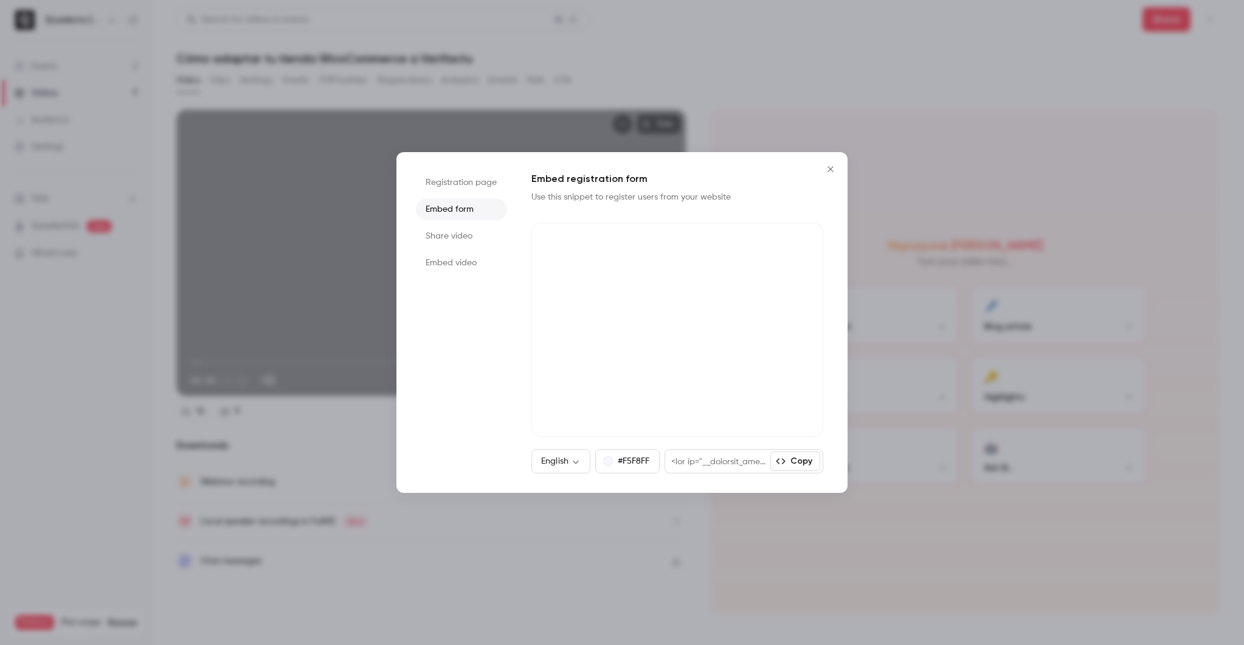
click at [449, 246] on li "Share video" at bounding box center [461, 236] width 91 height 22
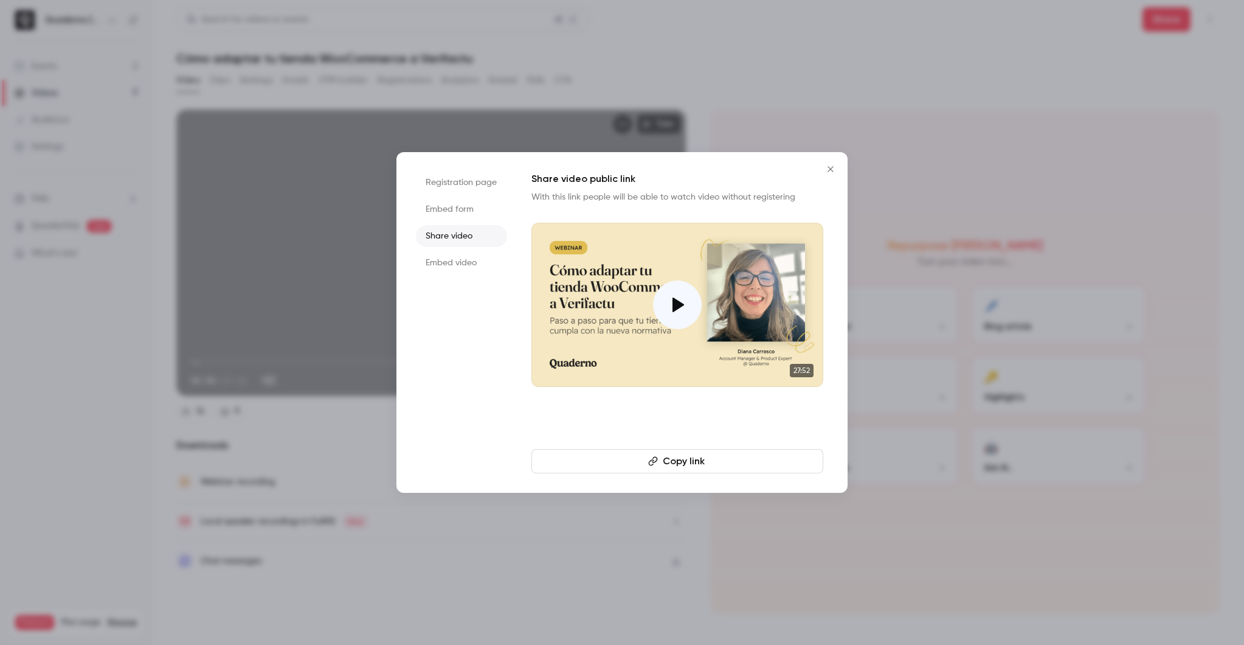
click at [485, 184] on li "Registration page" at bounding box center [461, 182] width 91 height 22
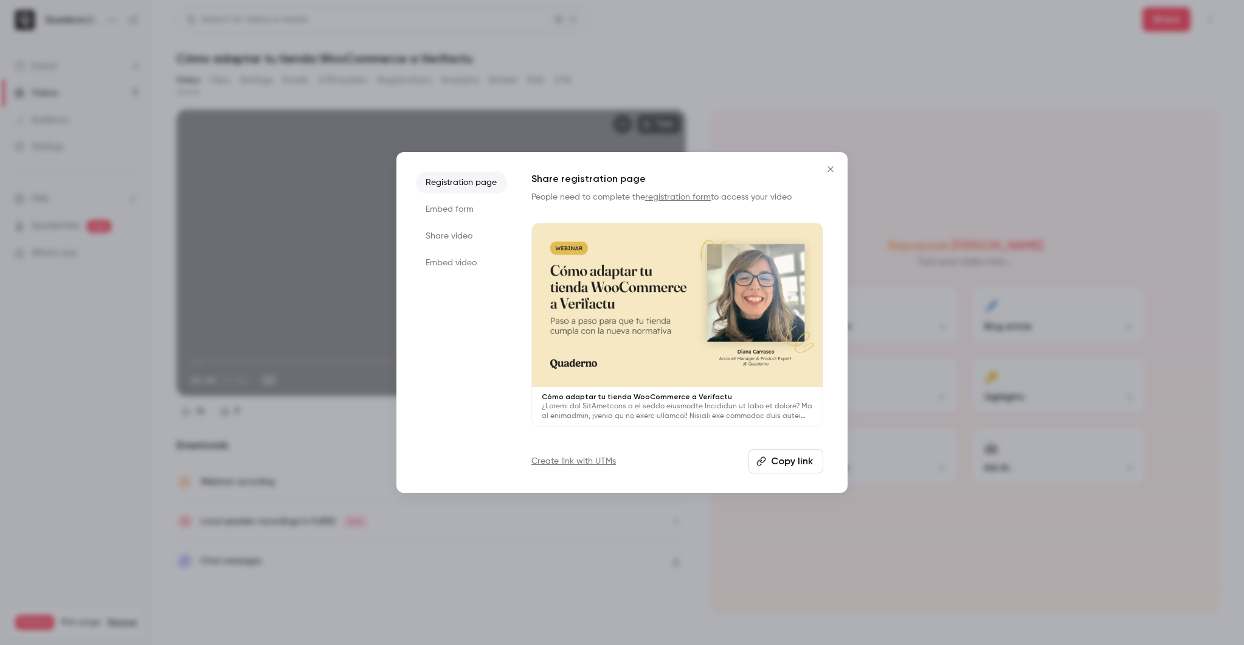
click at [783, 462] on button "Copy link" at bounding box center [786, 461] width 75 height 24
